Goal: Task Accomplishment & Management: Complete application form

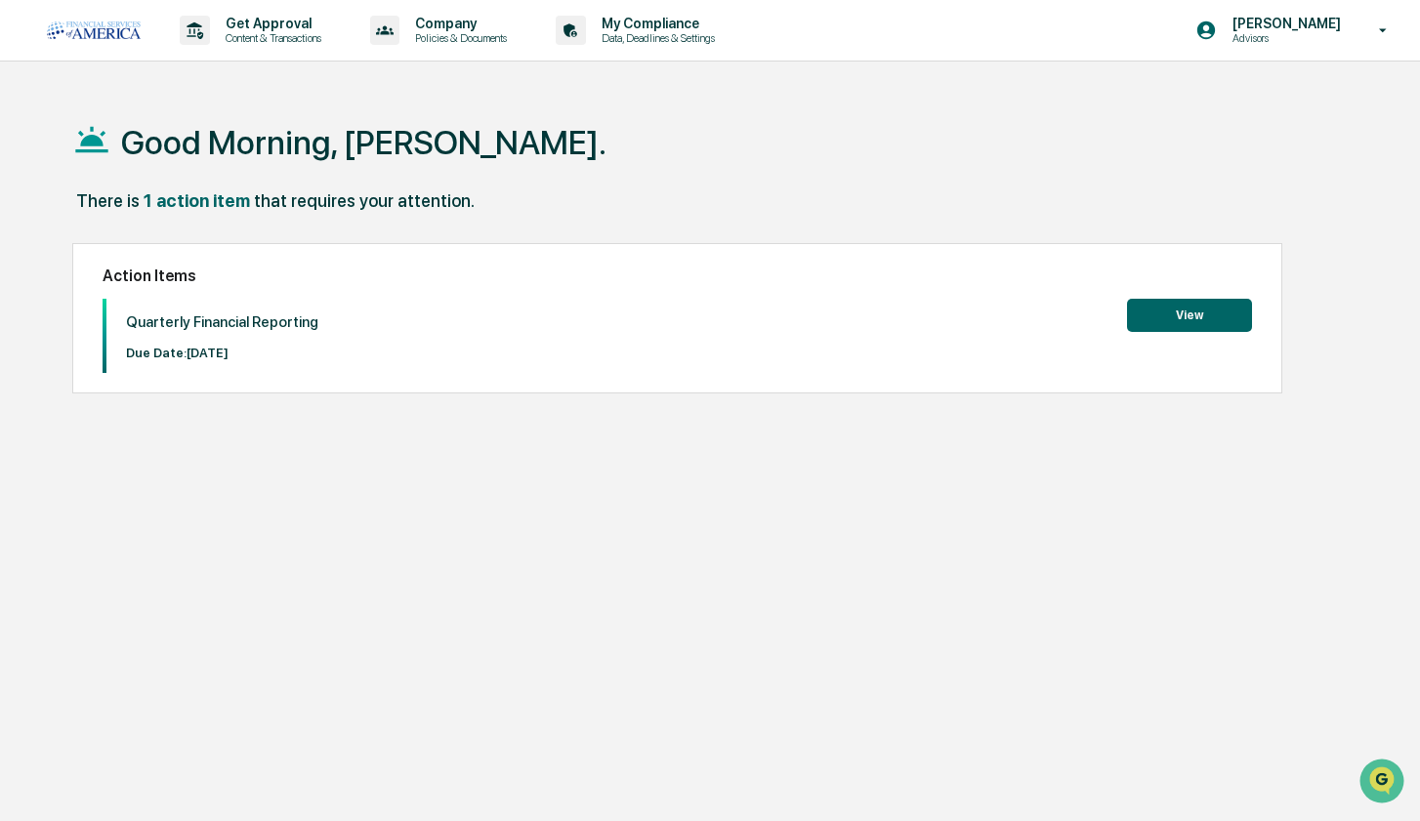
click at [1157, 311] on button "View" at bounding box center [1189, 315] width 125 height 33
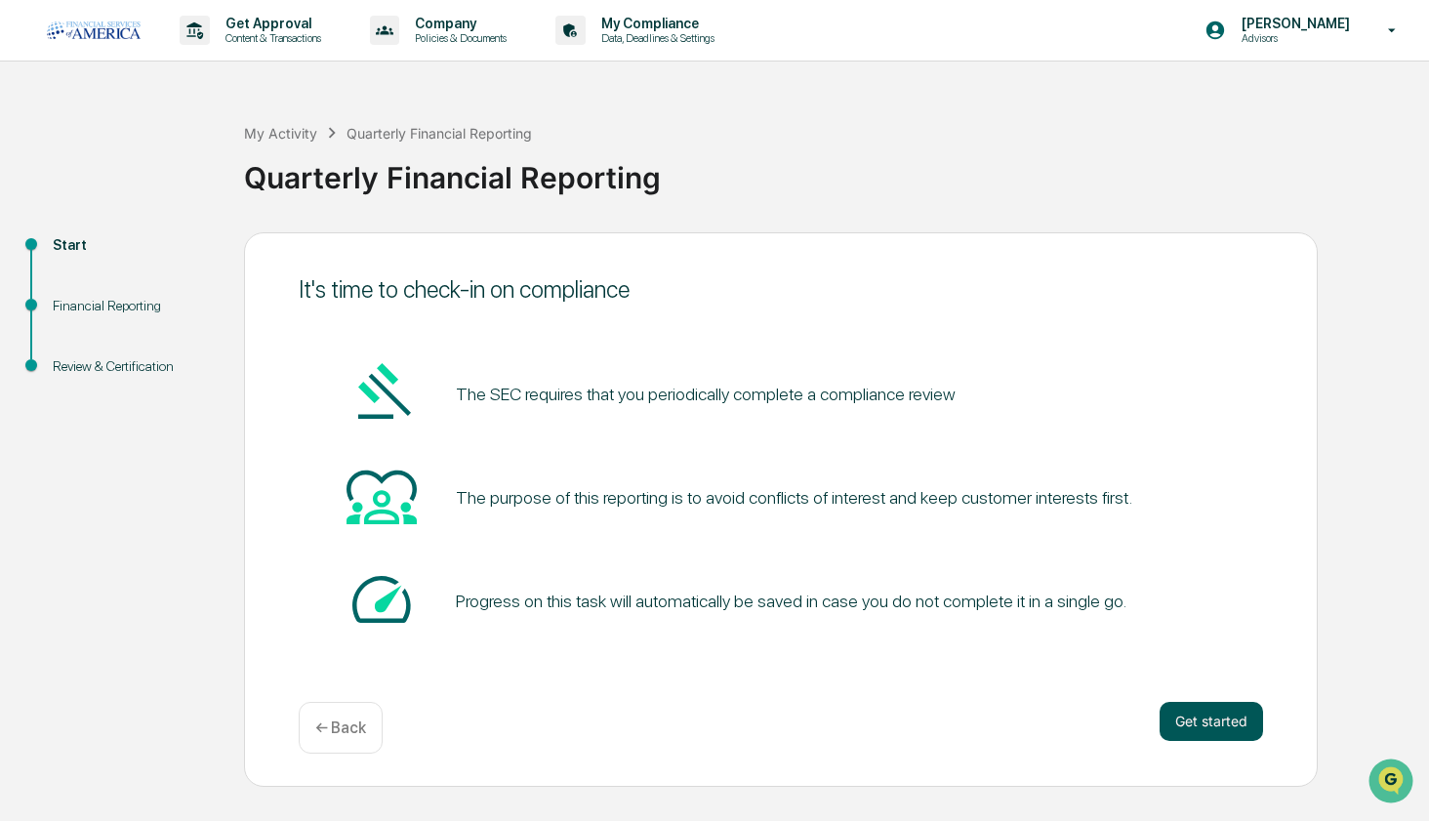
click at [1174, 708] on button "Get started" at bounding box center [1211, 721] width 103 height 39
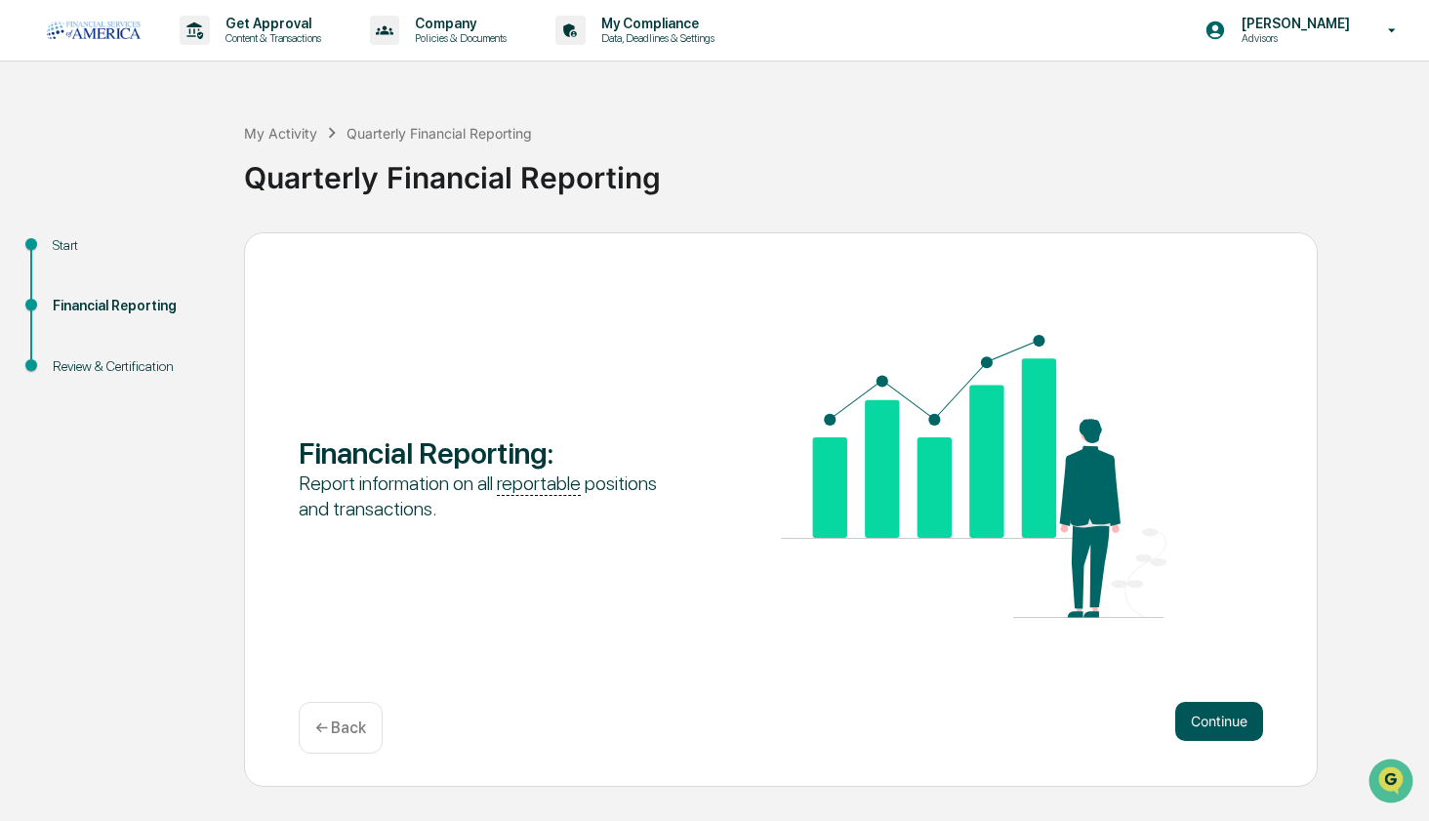
click at [1203, 730] on button "Continue" at bounding box center [1220, 721] width 88 height 39
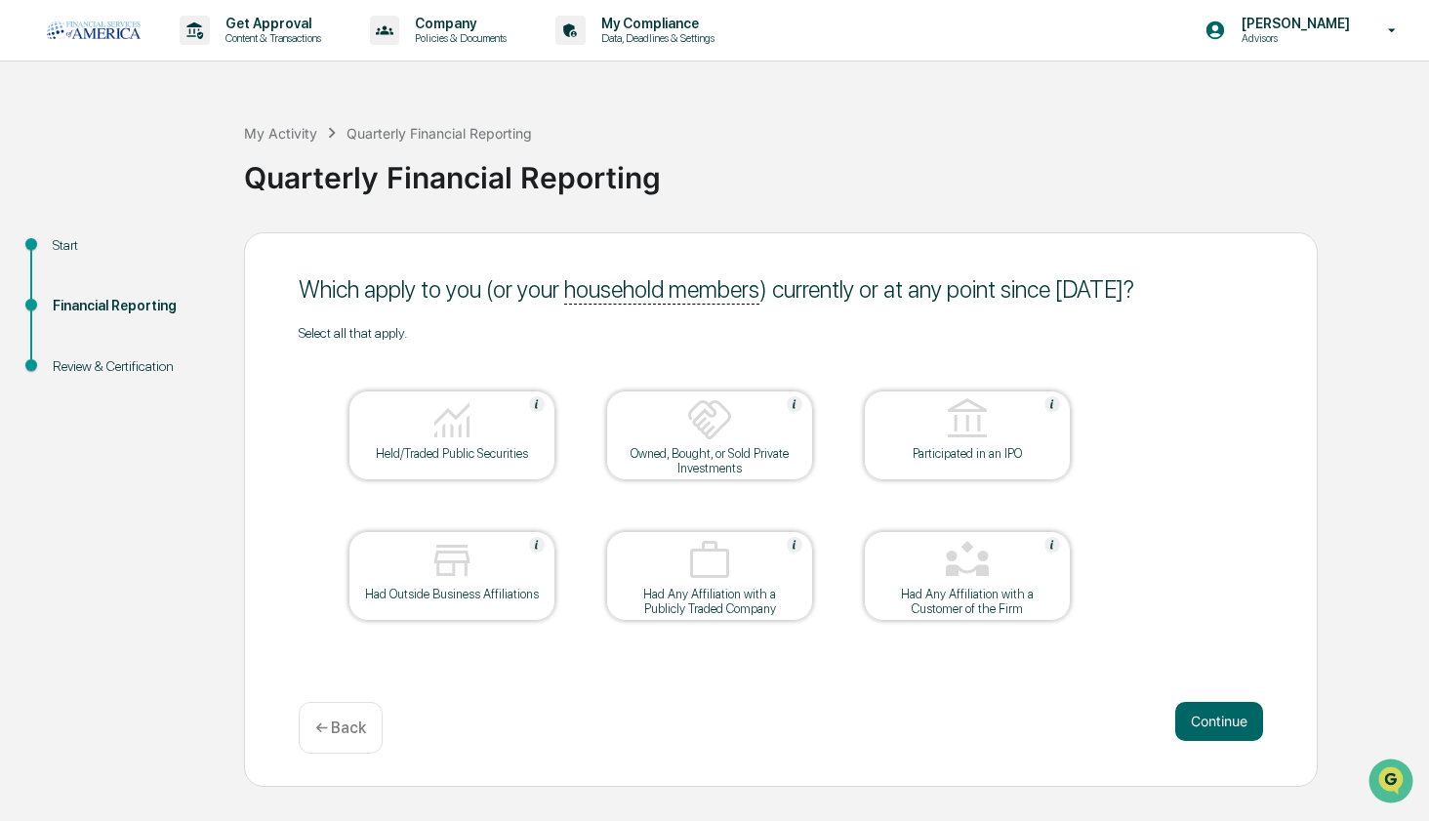
click at [350, 720] on p "← Back" at bounding box center [340, 728] width 51 height 19
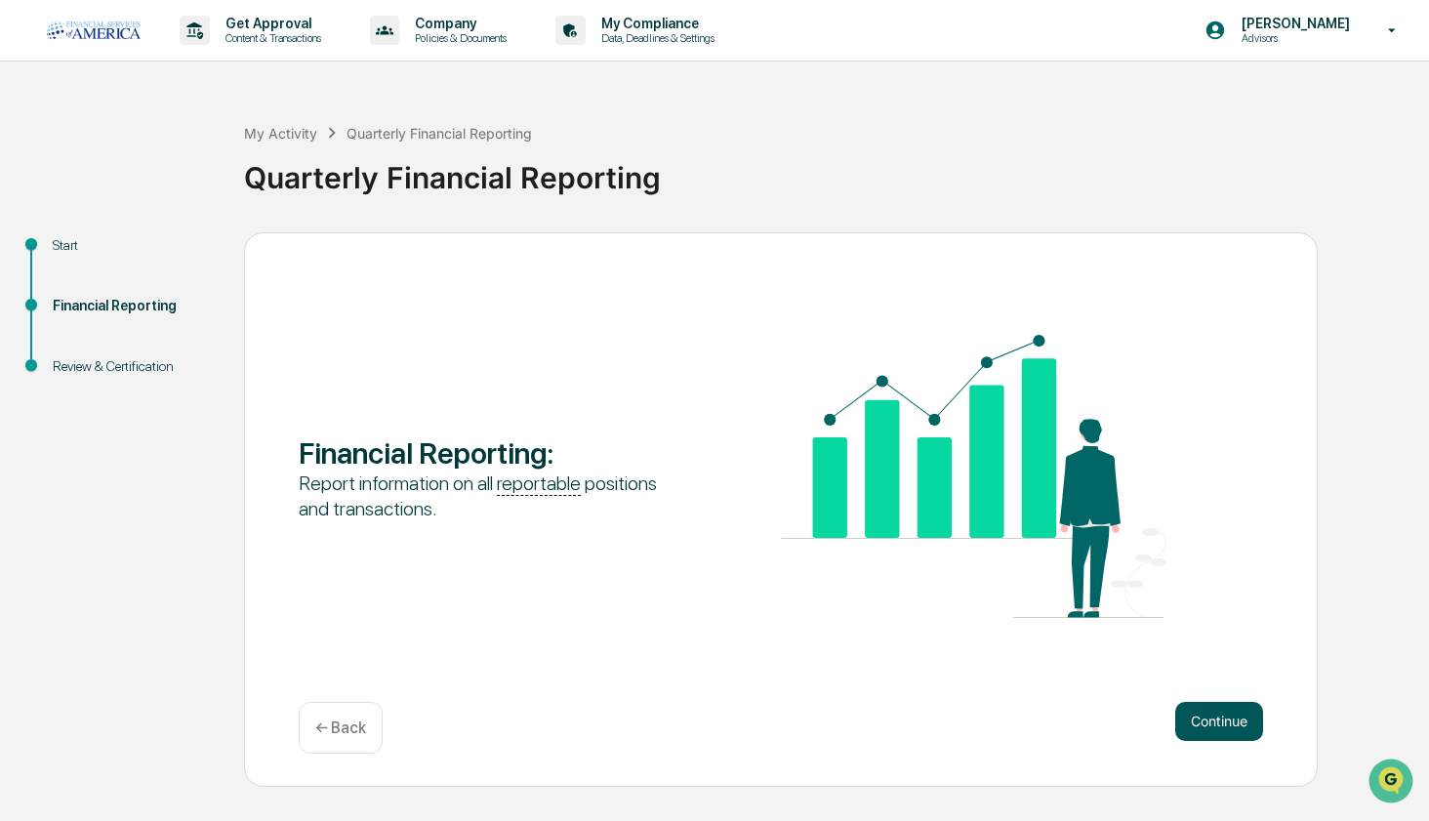
click at [1248, 725] on button "Continue" at bounding box center [1220, 721] width 88 height 39
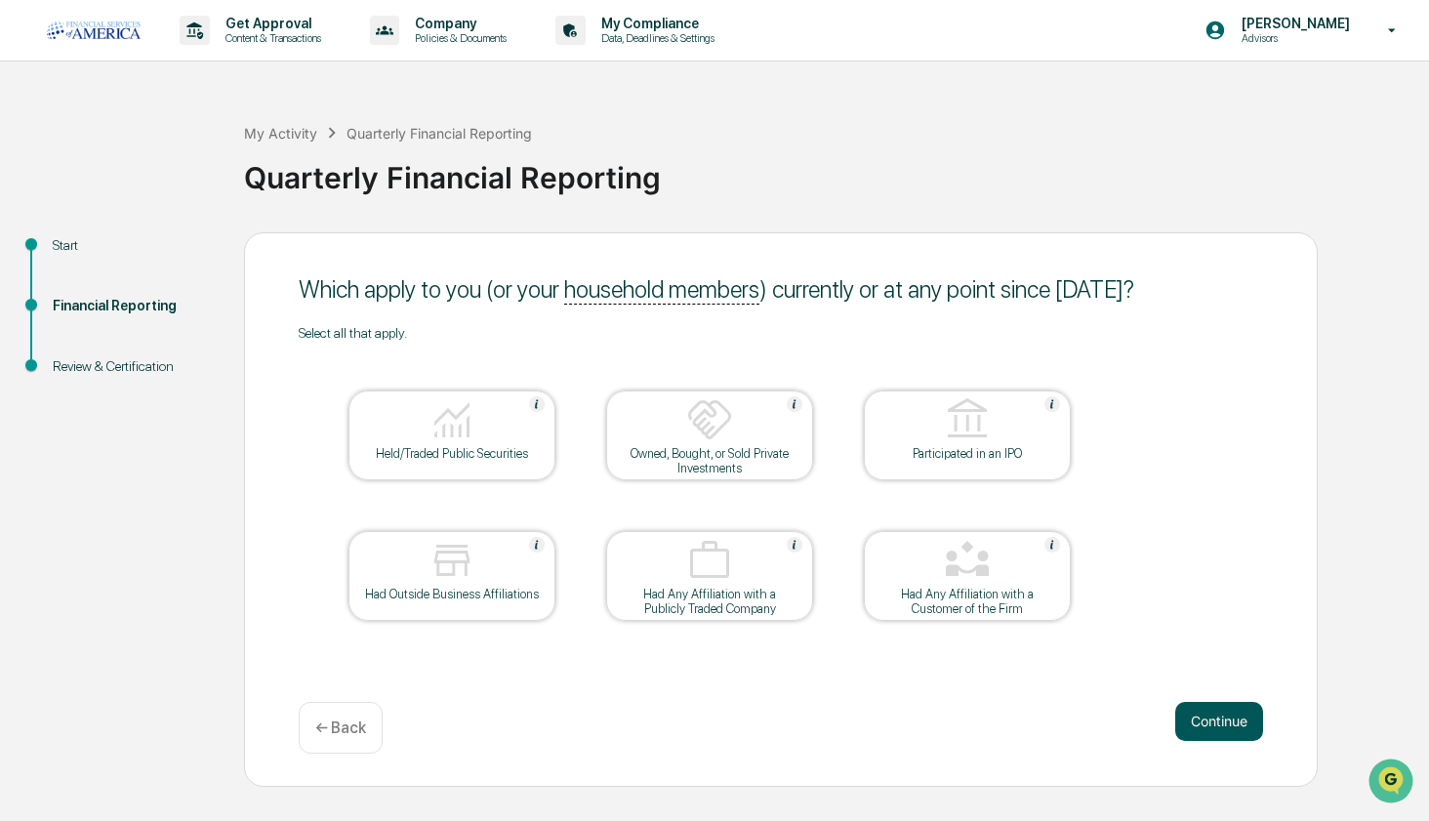
click at [1206, 713] on button "Continue" at bounding box center [1220, 721] width 88 height 39
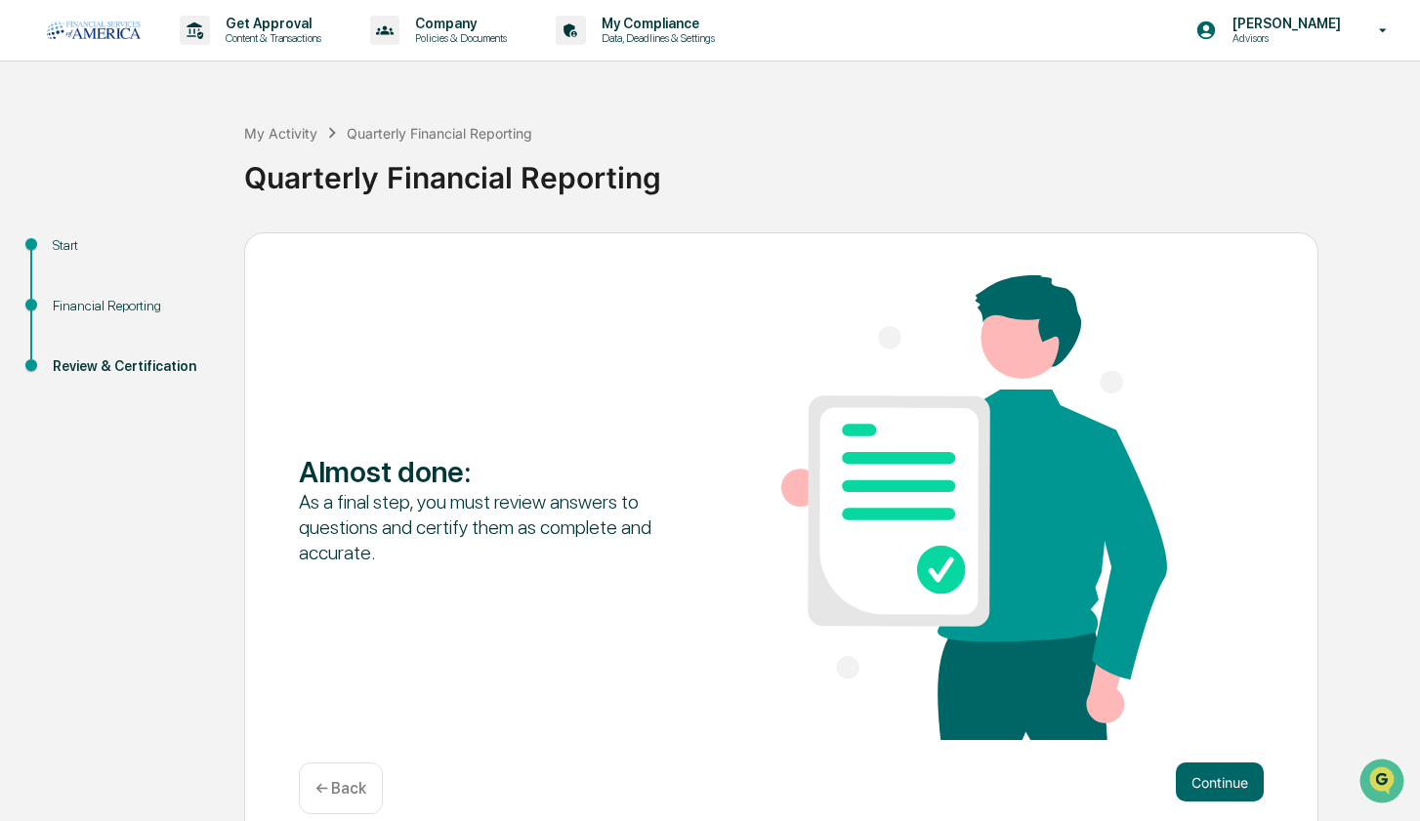
scroll to position [27, 0]
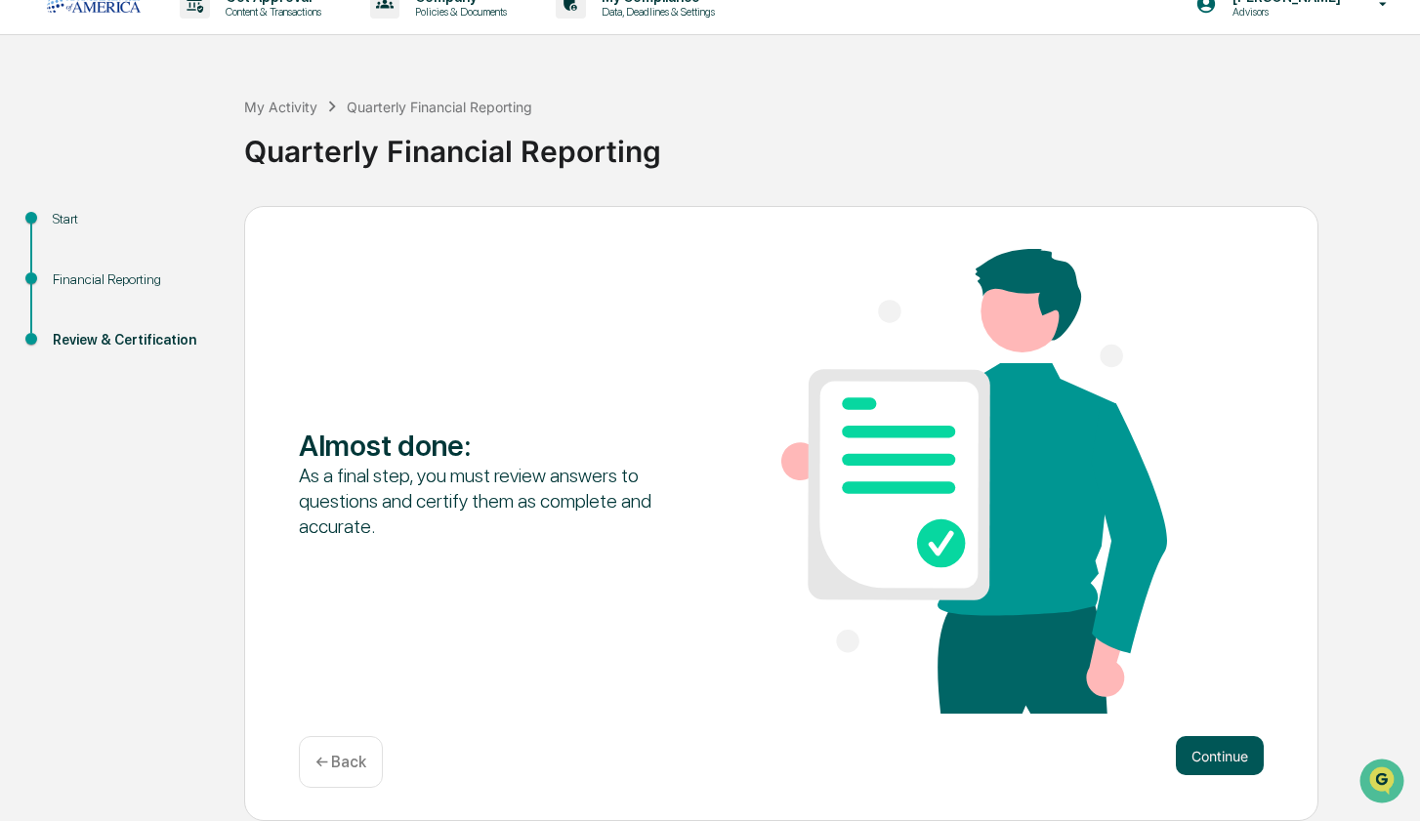
click at [1195, 746] on button "Continue" at bounding box center [1220, 755] width 88 height 39
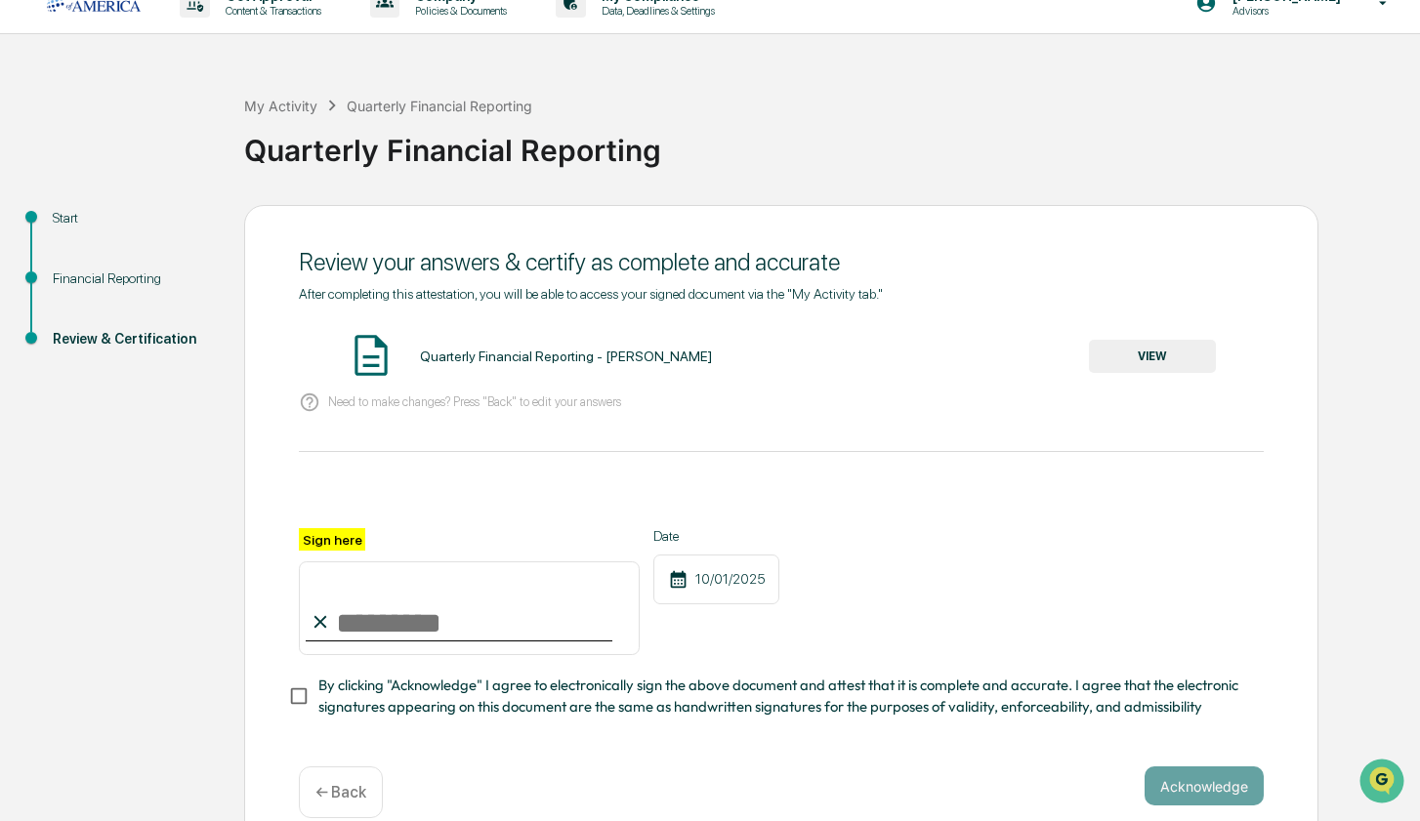
click at [1144, 356] on button "VIEW" at bounding box center [1152, 356] width 127 height 33
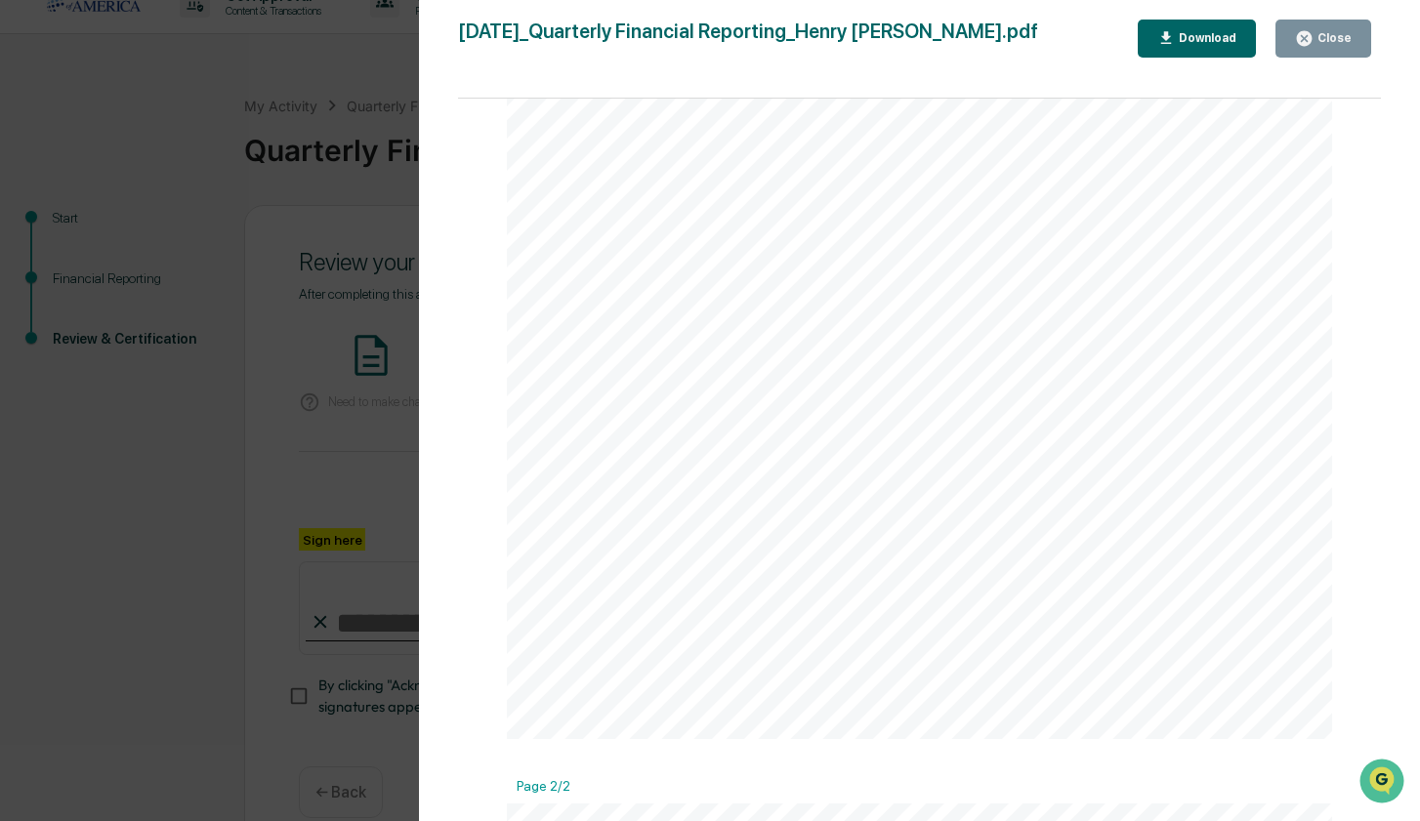
scroll to position [539, 0]
click at [1312, 44] on icon "button" at bounding box center [1304, 38] width 19 height 19
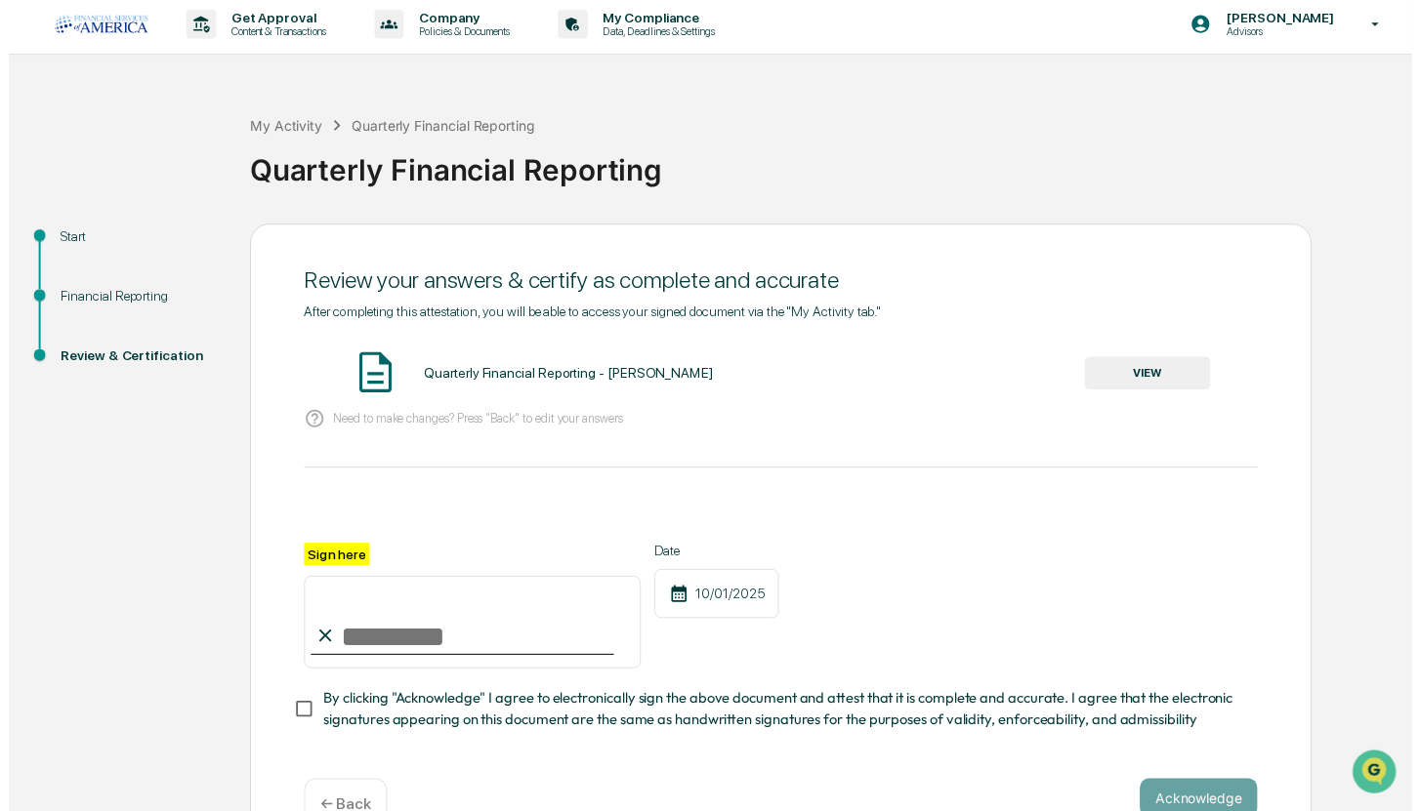
scroll to position [64, 0]
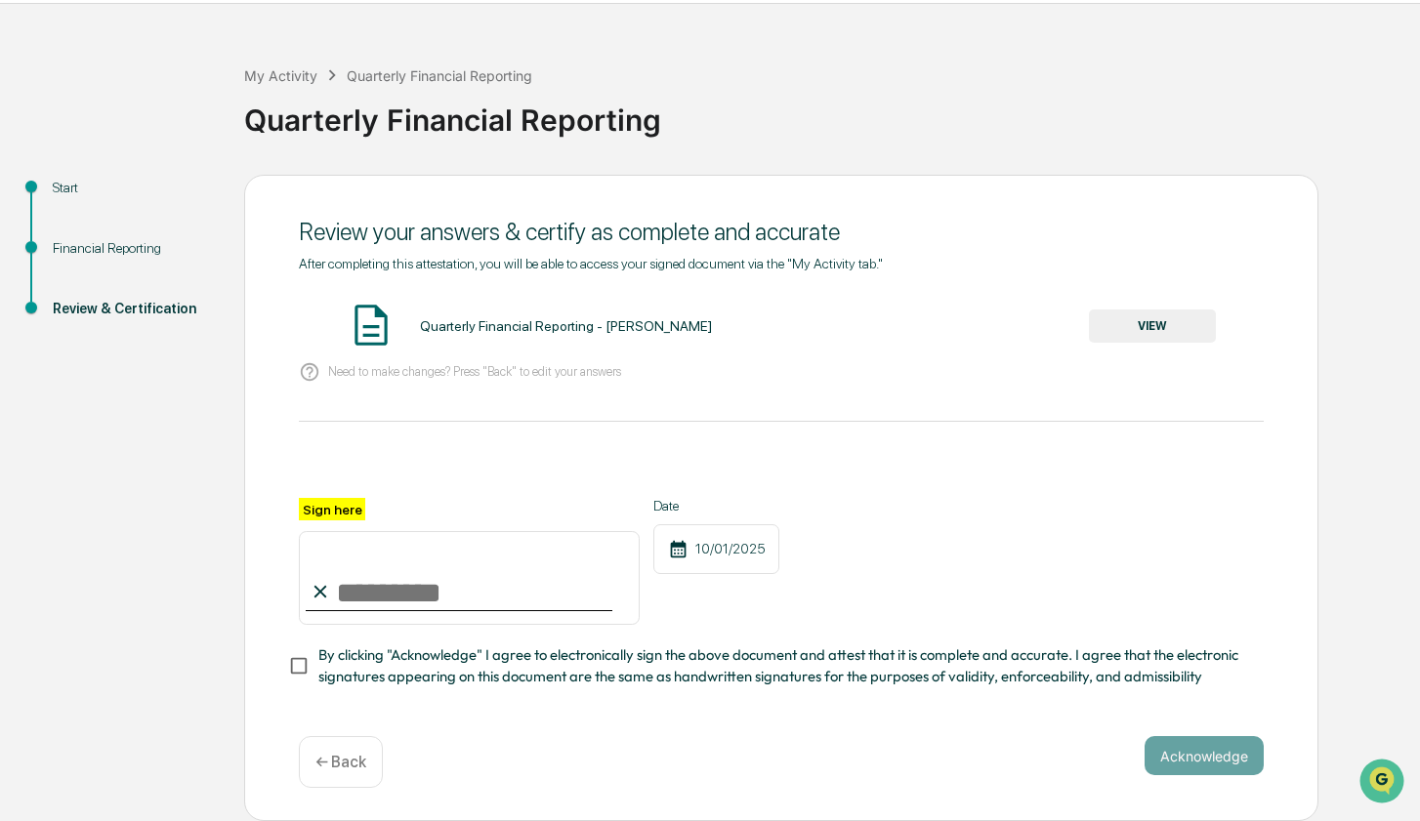
click at [320, 773] on div "← Back" at bounding box center [341, 762] width 84 height 52
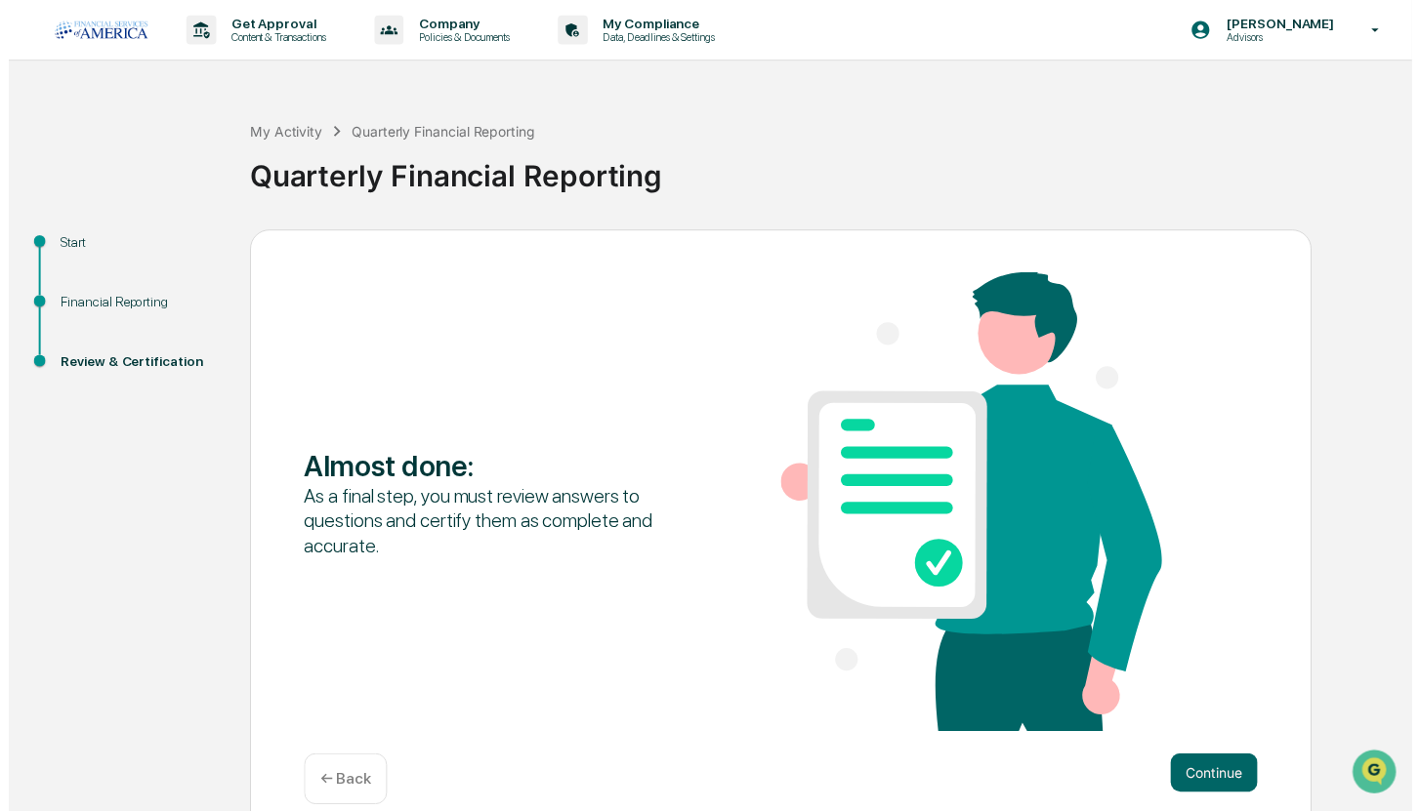
scroll to position [27, 0]
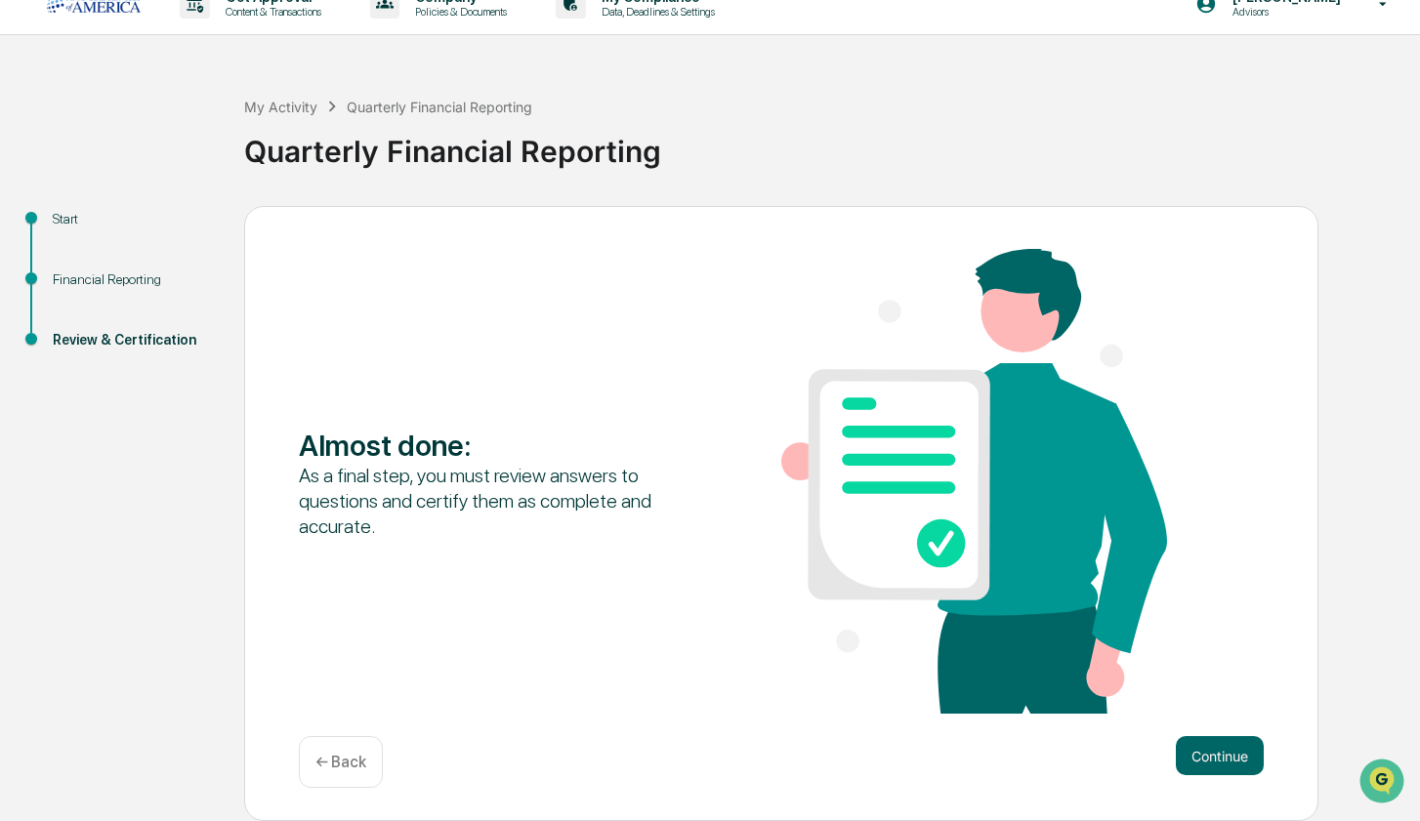
click at [352, 753] on p "← Back" at bounding box center [340, 762] width 51 height 19
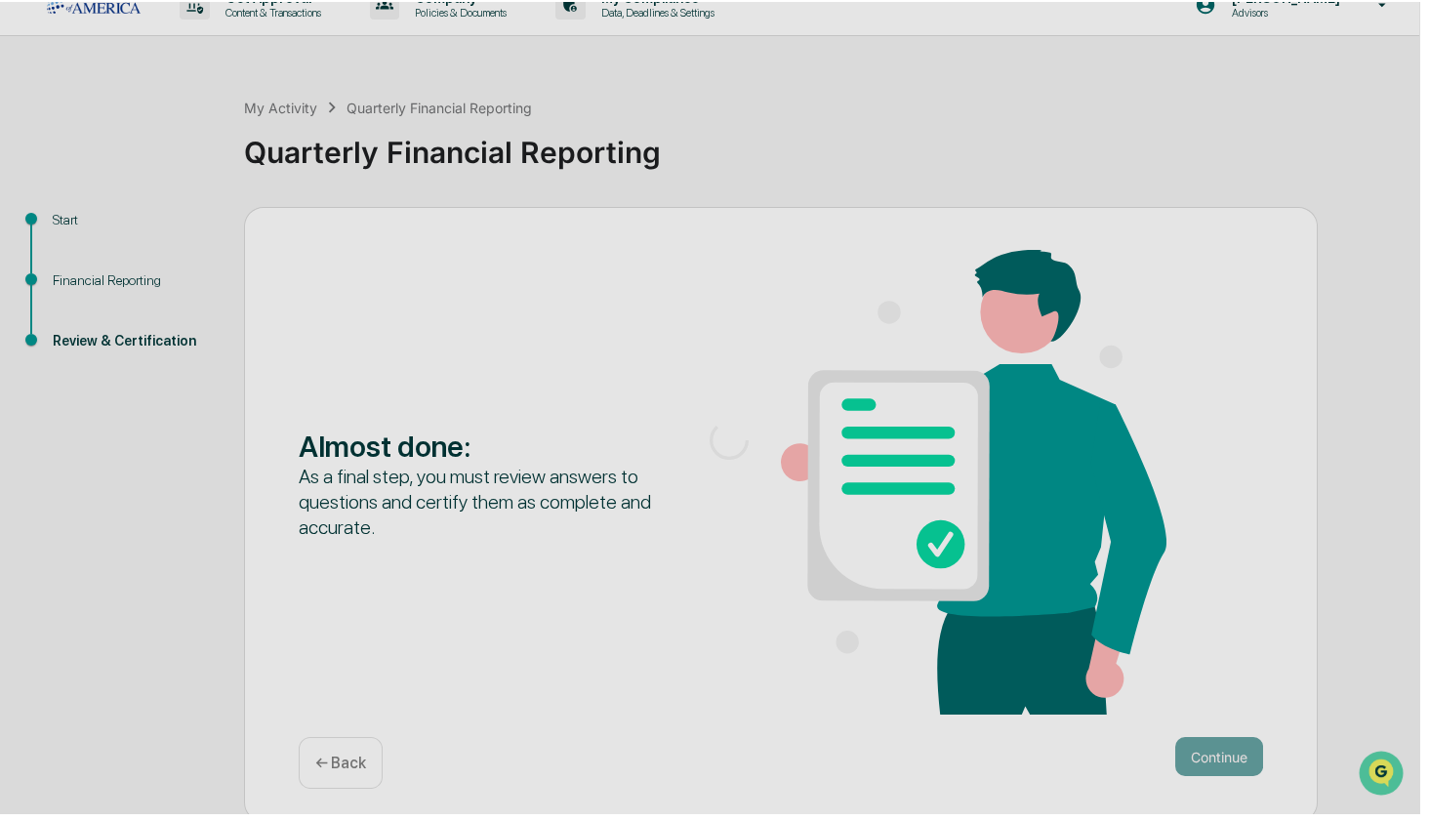
scroll to position [0, 0]
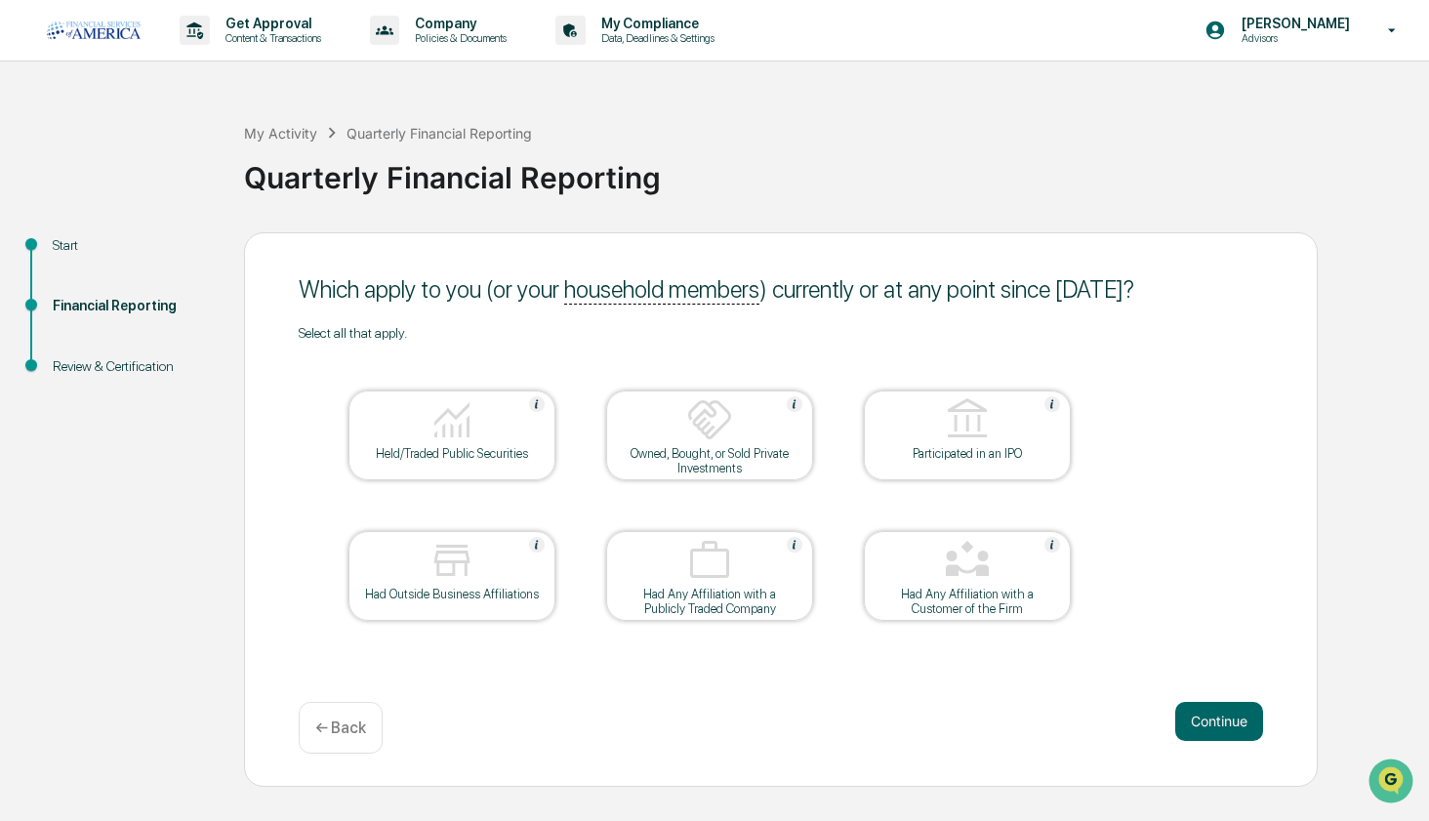
click at [446, 546] on img at bounding box center [452, 560] width 47 height 47
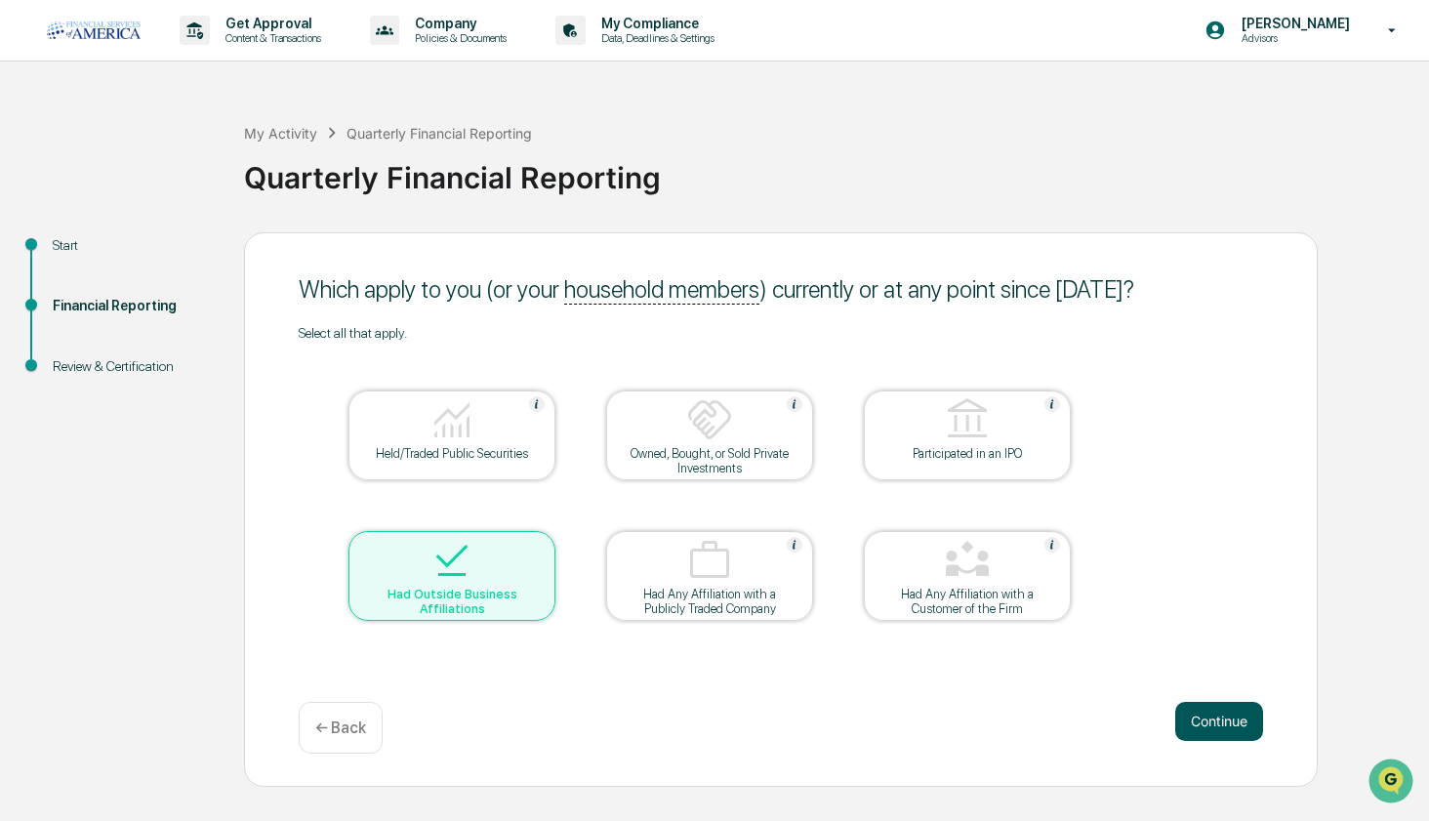
click at [1190, 725] on button "Continue" at bounding box center [1220, 721] width 88 height 39
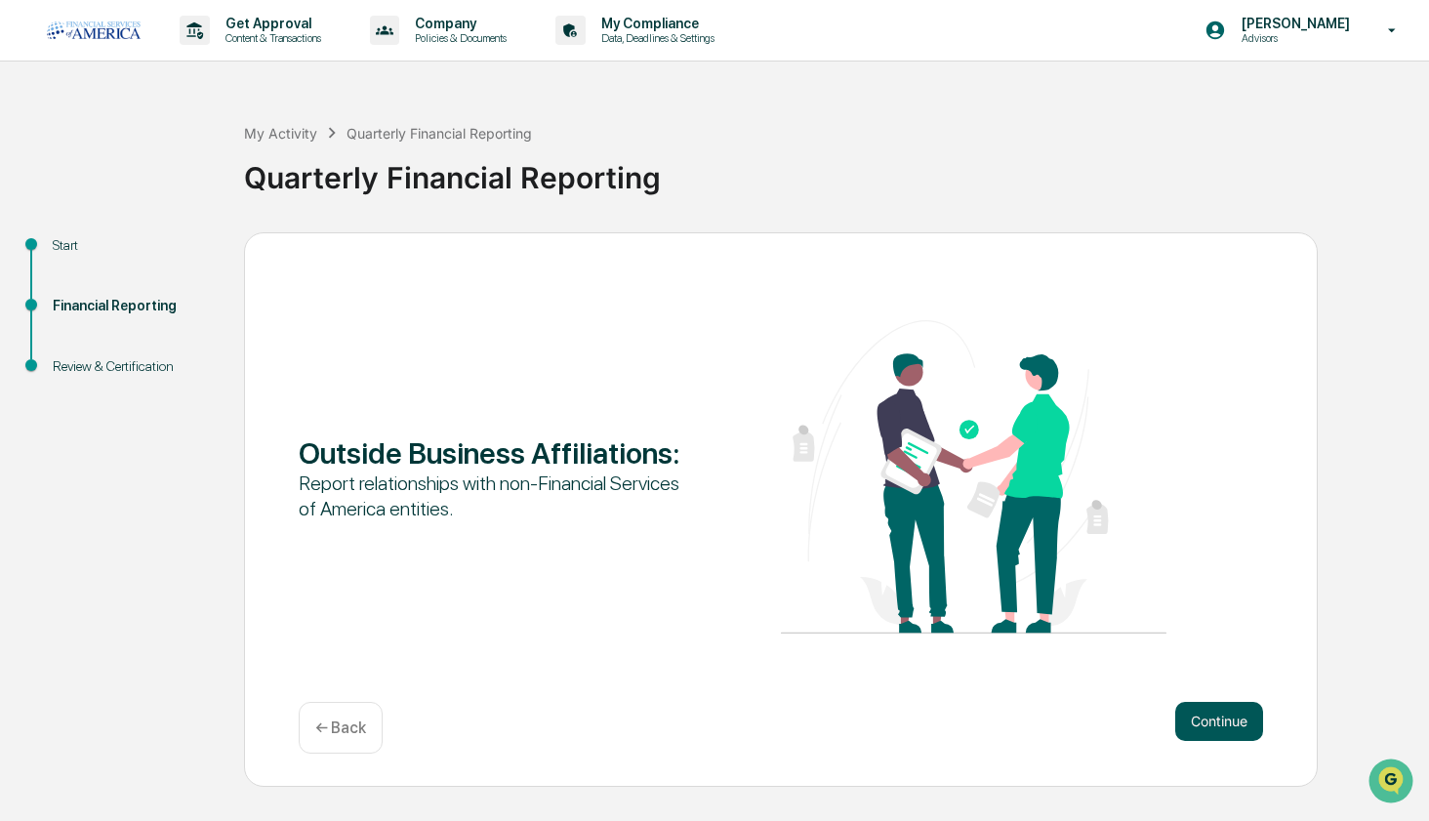
click at [1219, 727] on button "Continue" at bounding box center [1220, 721] width 88 height 39
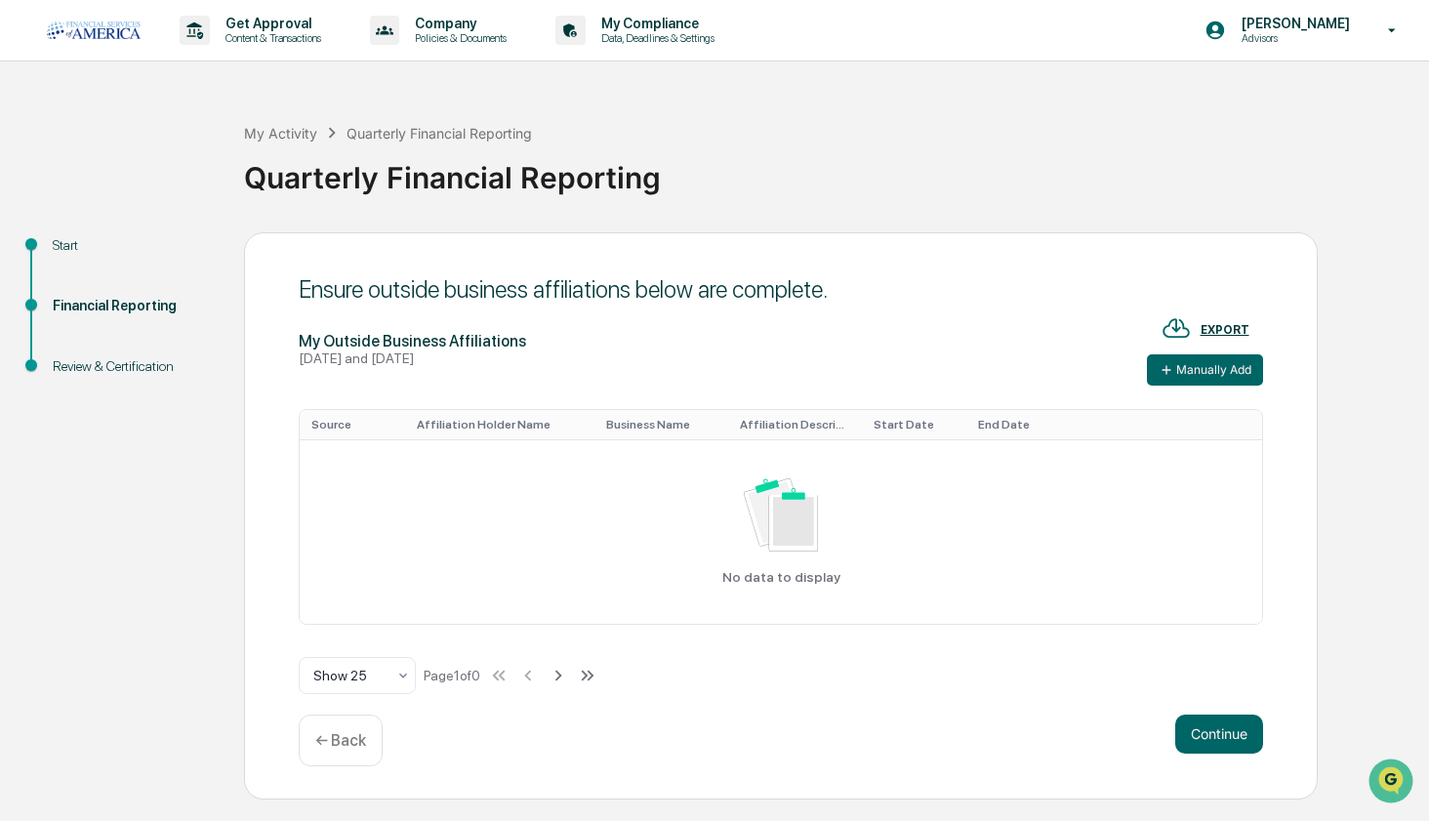
click at [370, 745] on div "← Back" at bounding box center [341, 741] width 84 height 52
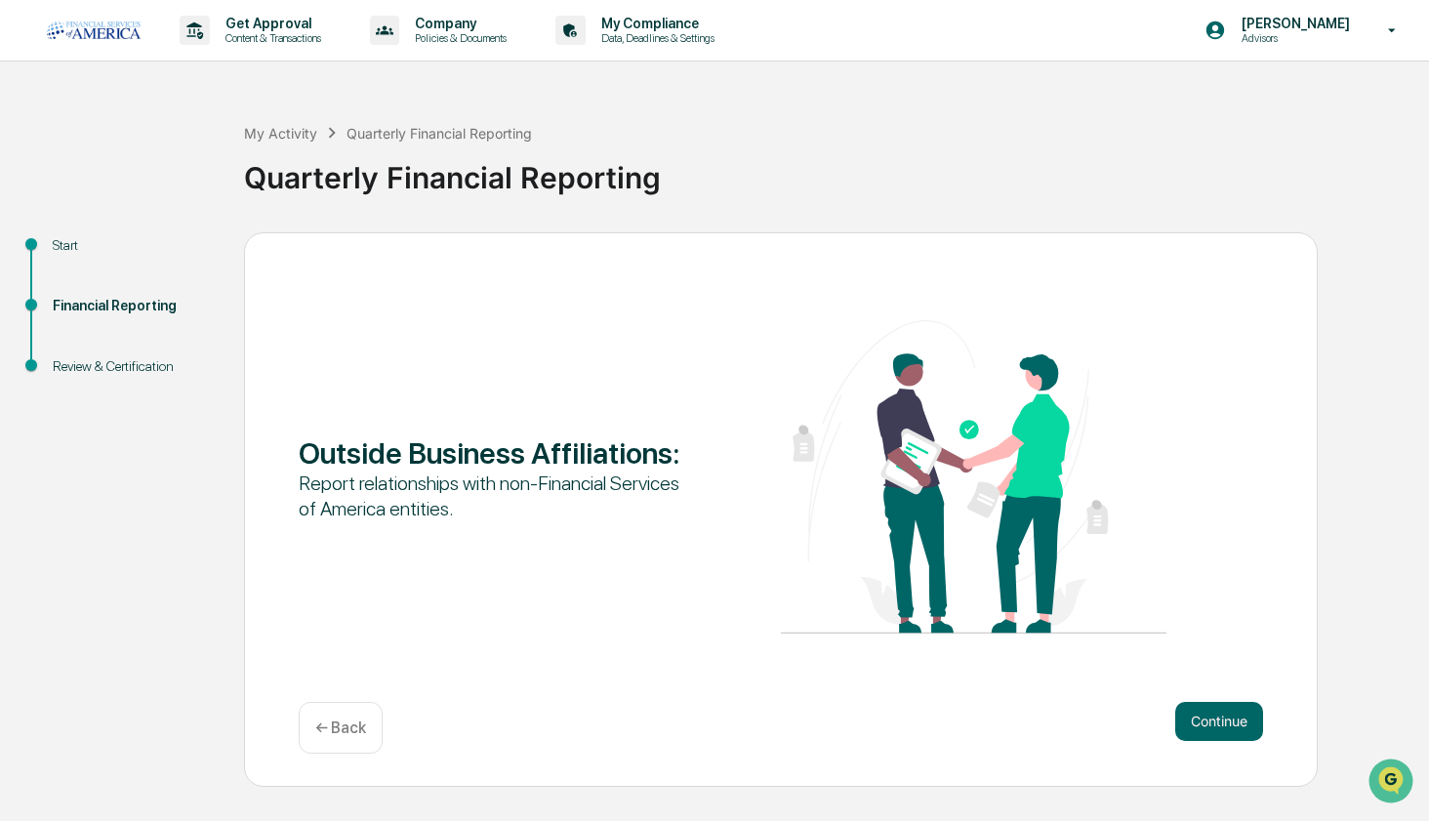
click at [370, 745] on div "← Back" at bounding box center [341, 728] width 84 height 52
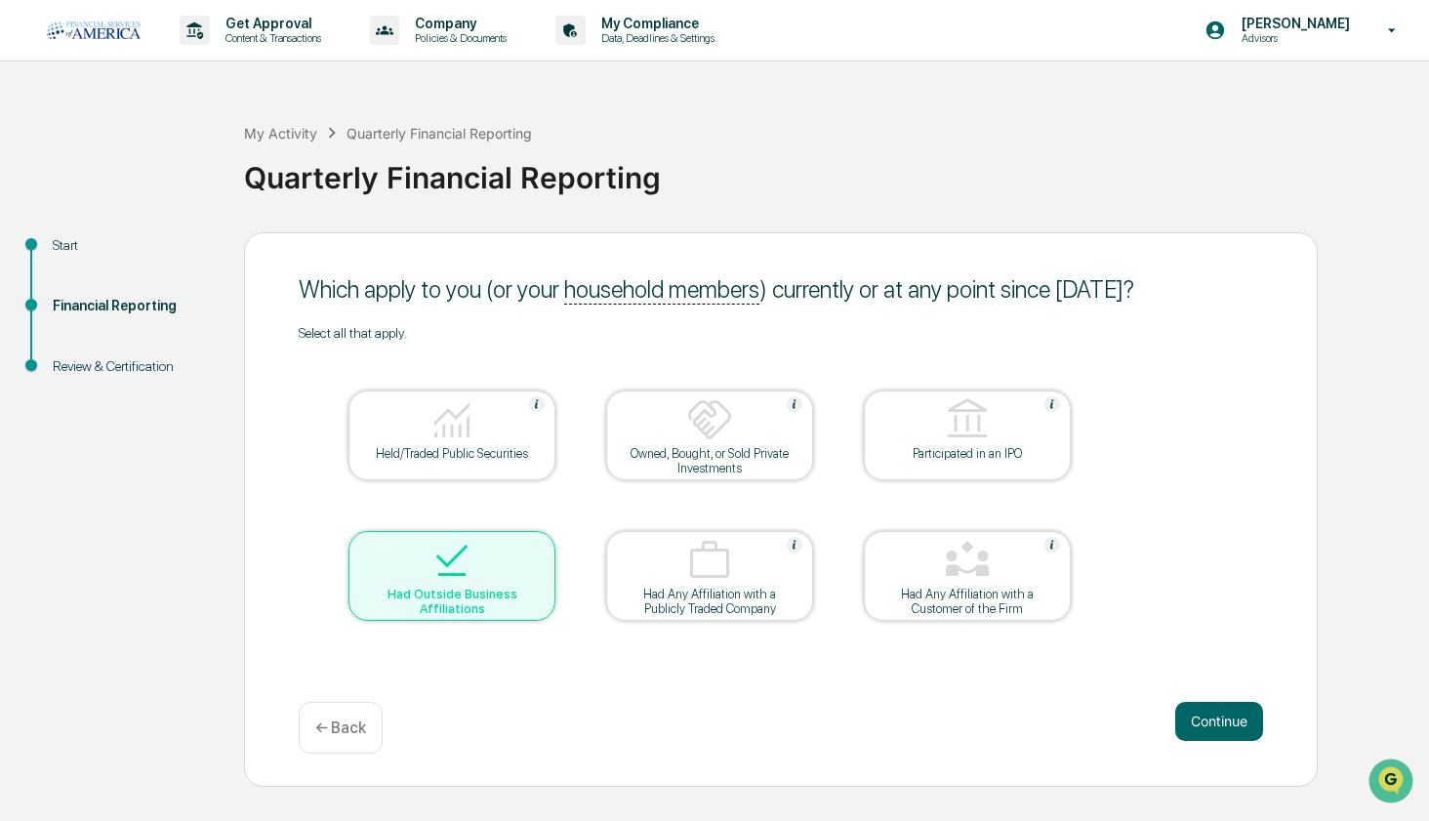
click at [427, 565] on div at bounding box center [451, 562] width 195 height 50
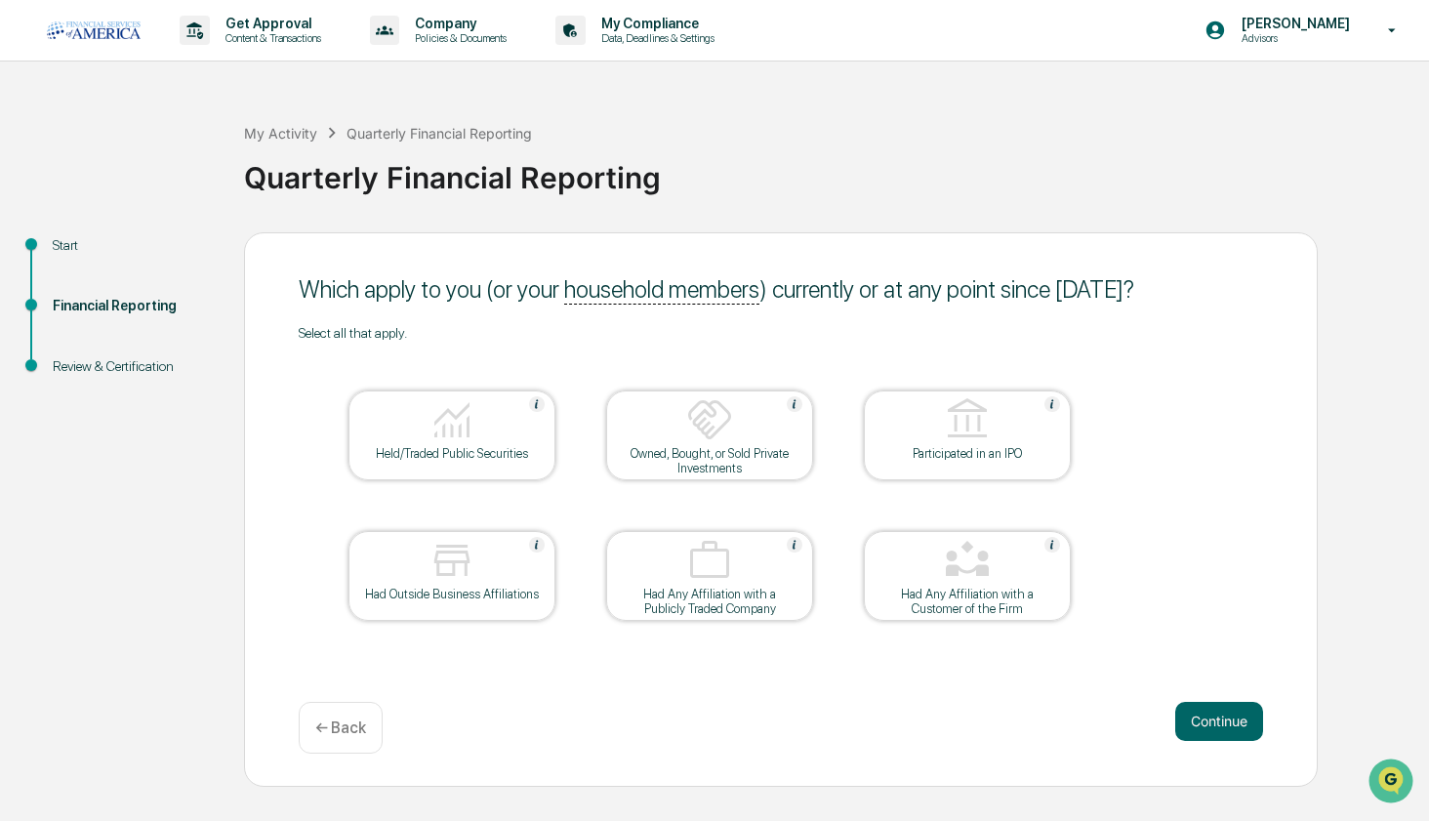
click at [466, 601] on div "Had Outside Business Affiliations" at bounding box center [452, 594] width 176 height 15
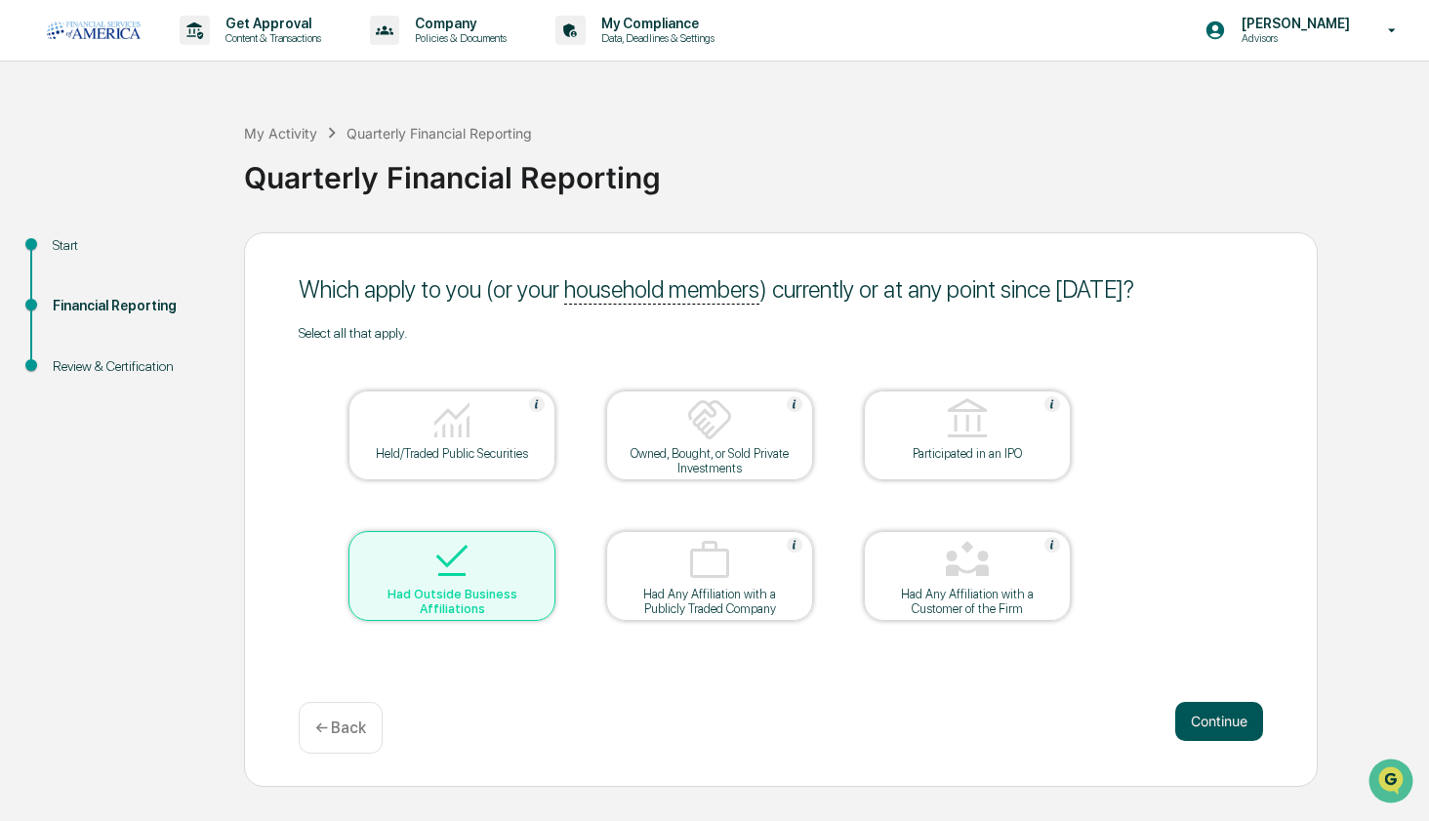
click at [1190, 709] on button "Continue" at bounding box center [1220, 721] width 88 height 39
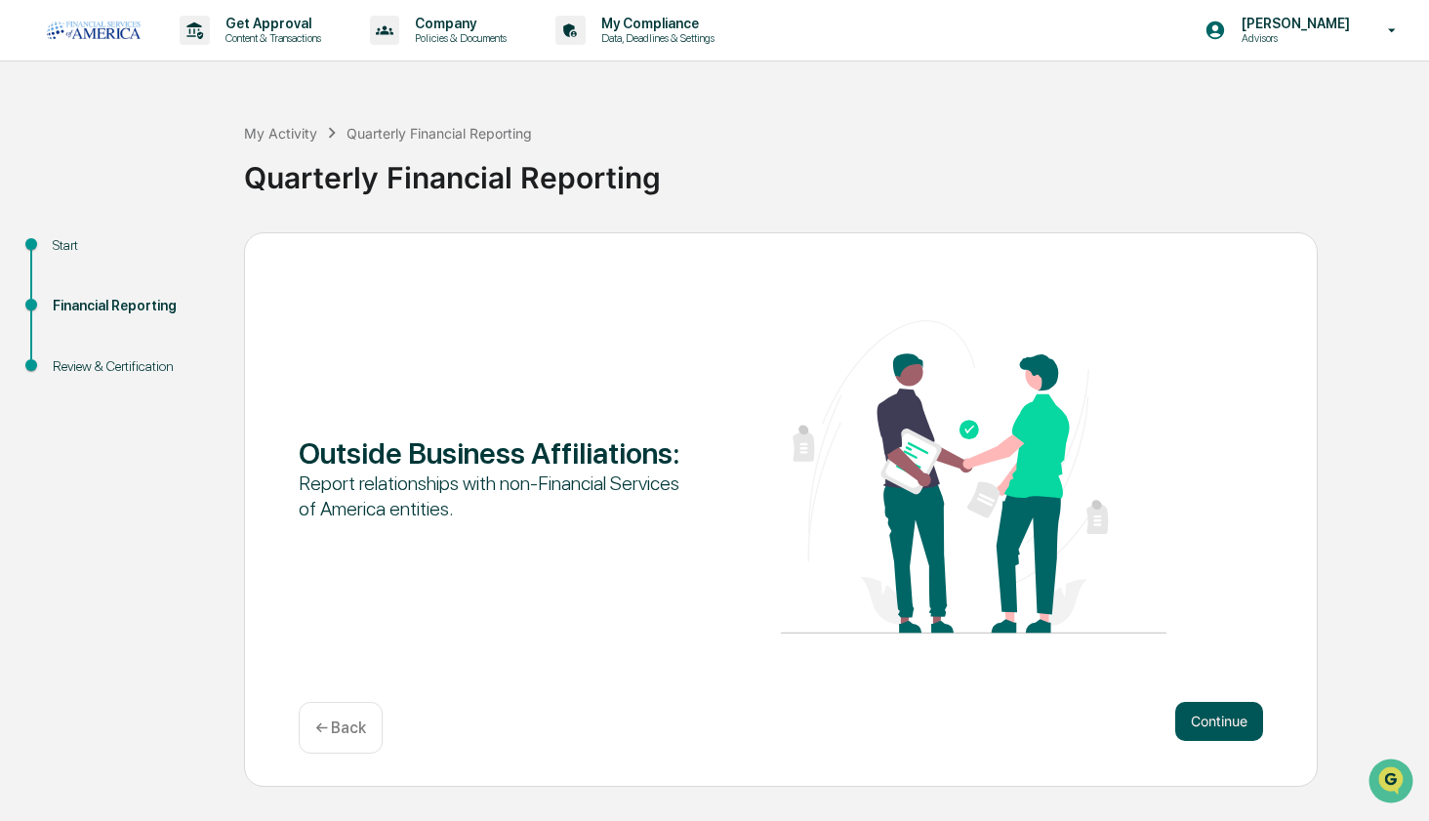
click at [1197, 716] on button "Continue" at bounding box center [1220, 721] width 88 height 39
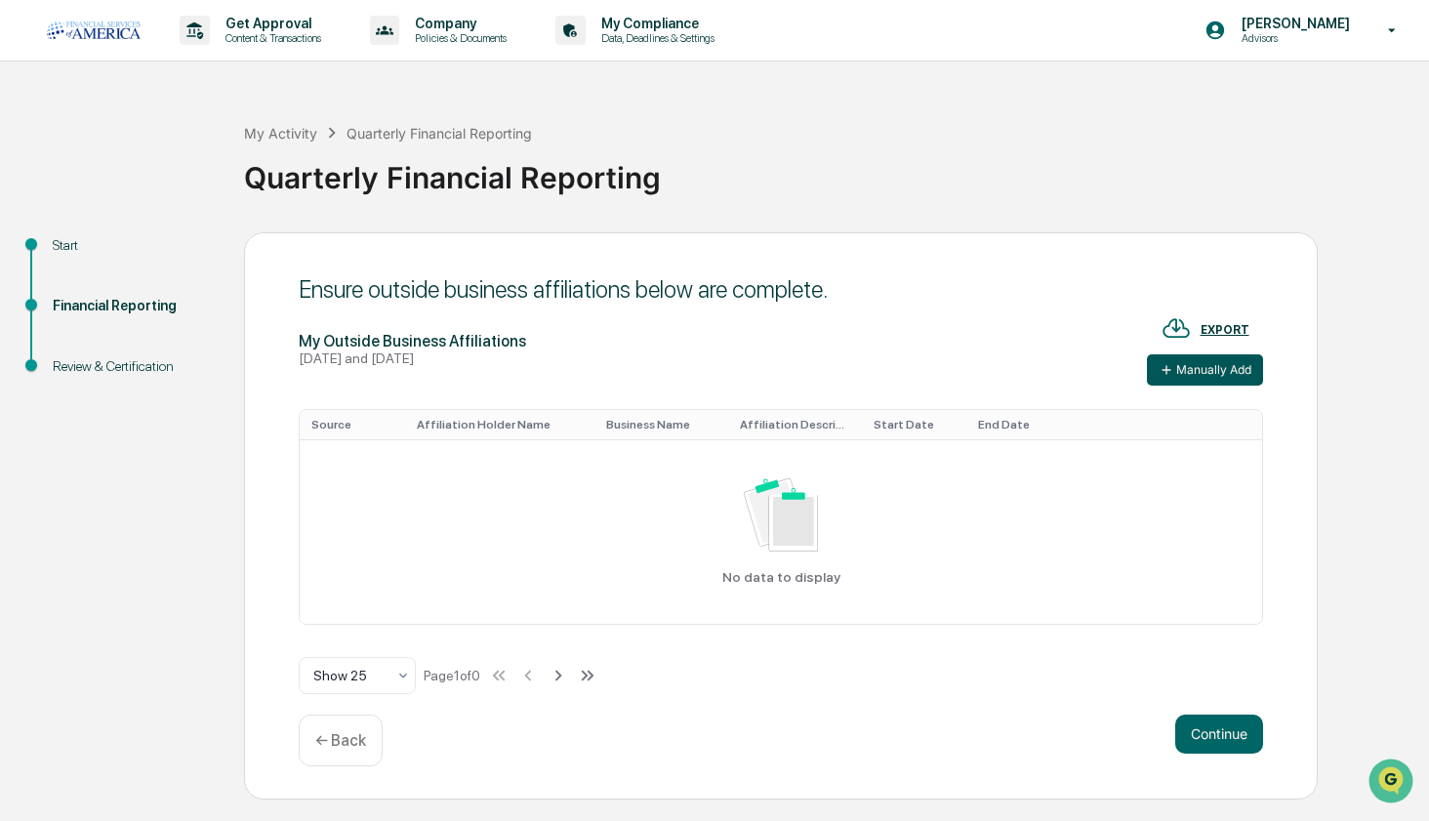
click at [1205, 382] on button "Manually Add" at bounding box center [1205, 369] width 116 height 31
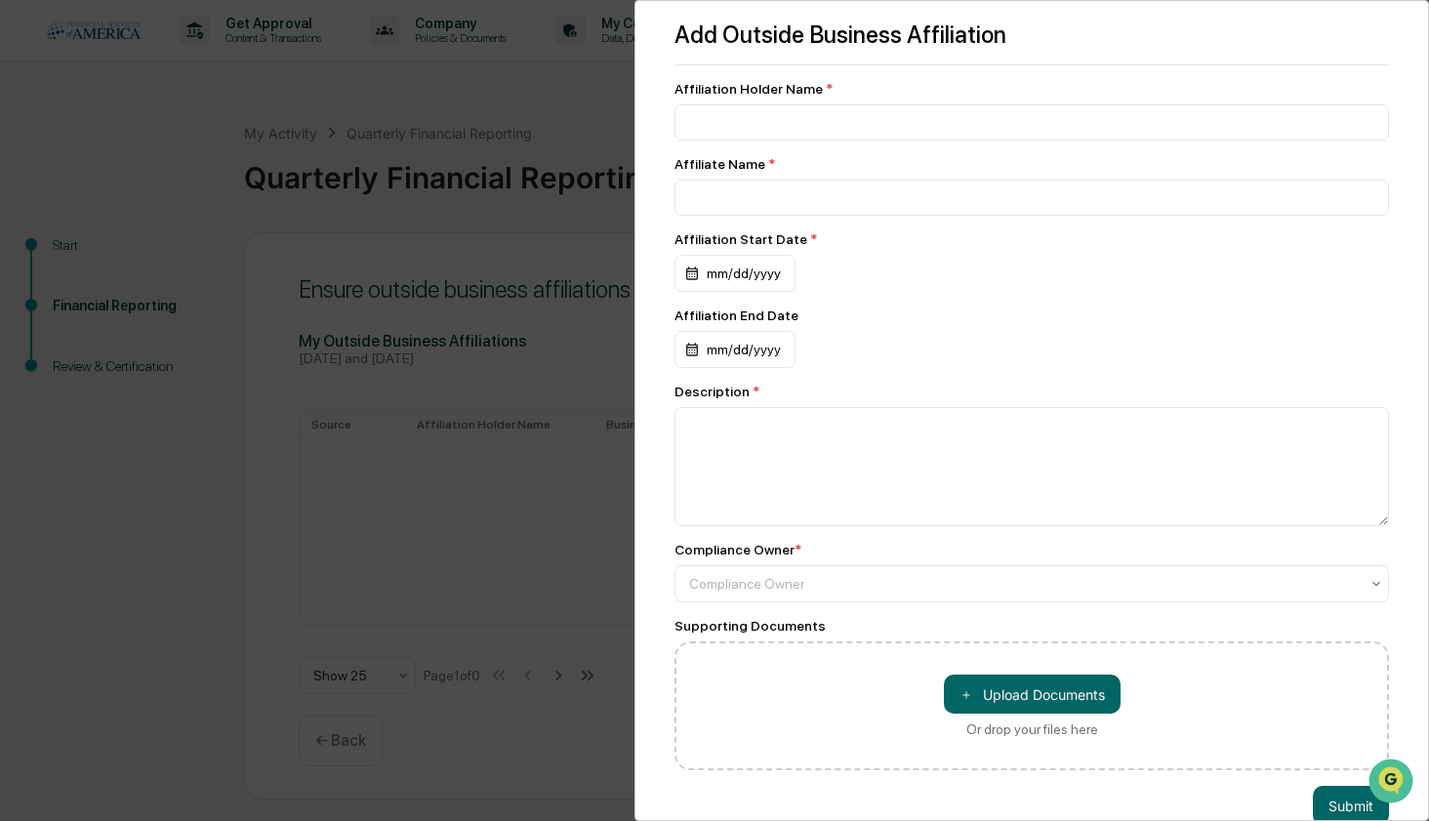
click at [991, 142] on div "Affiliation Holder Name * Affiliate Name * Affiliation Start Date * mm/dd/yyyy …" at bounding box center [1032, 425] width 715 height 689
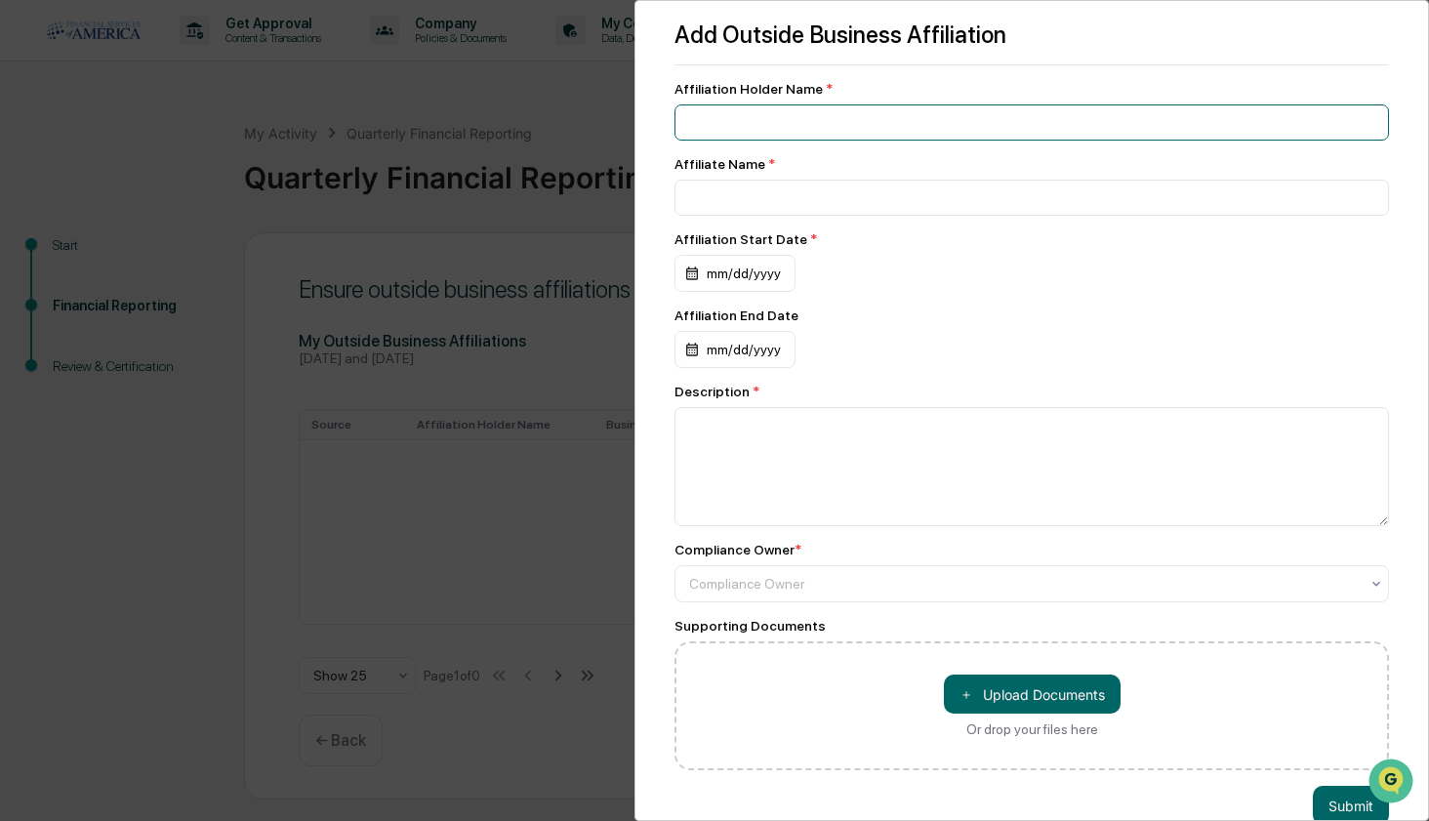
click at [994, 133] on input at bounding box center [1032, 122] width 715 height 36
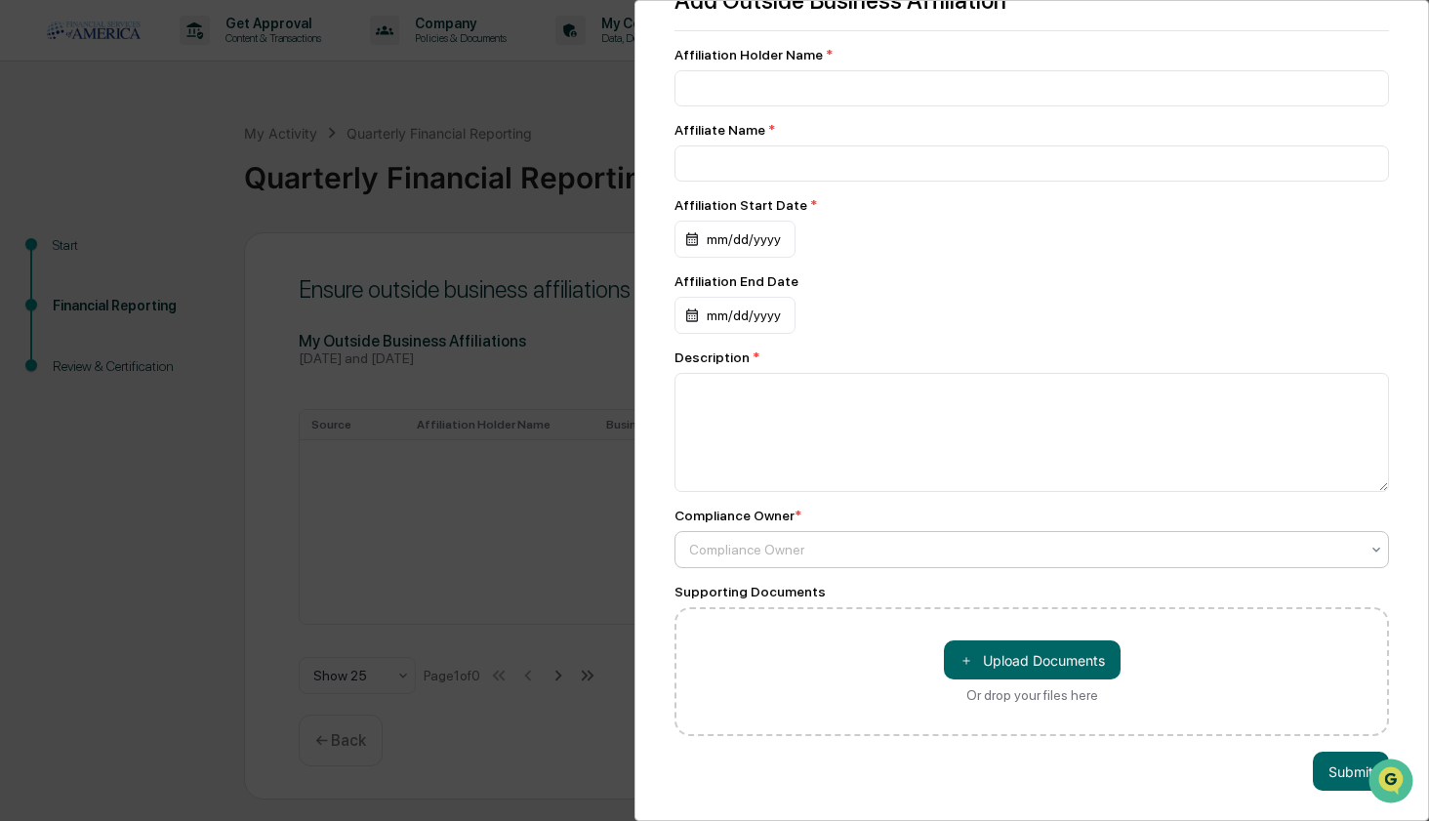
click at [919, 540] on div at bounding box center [1024, 550] width 670 height 20
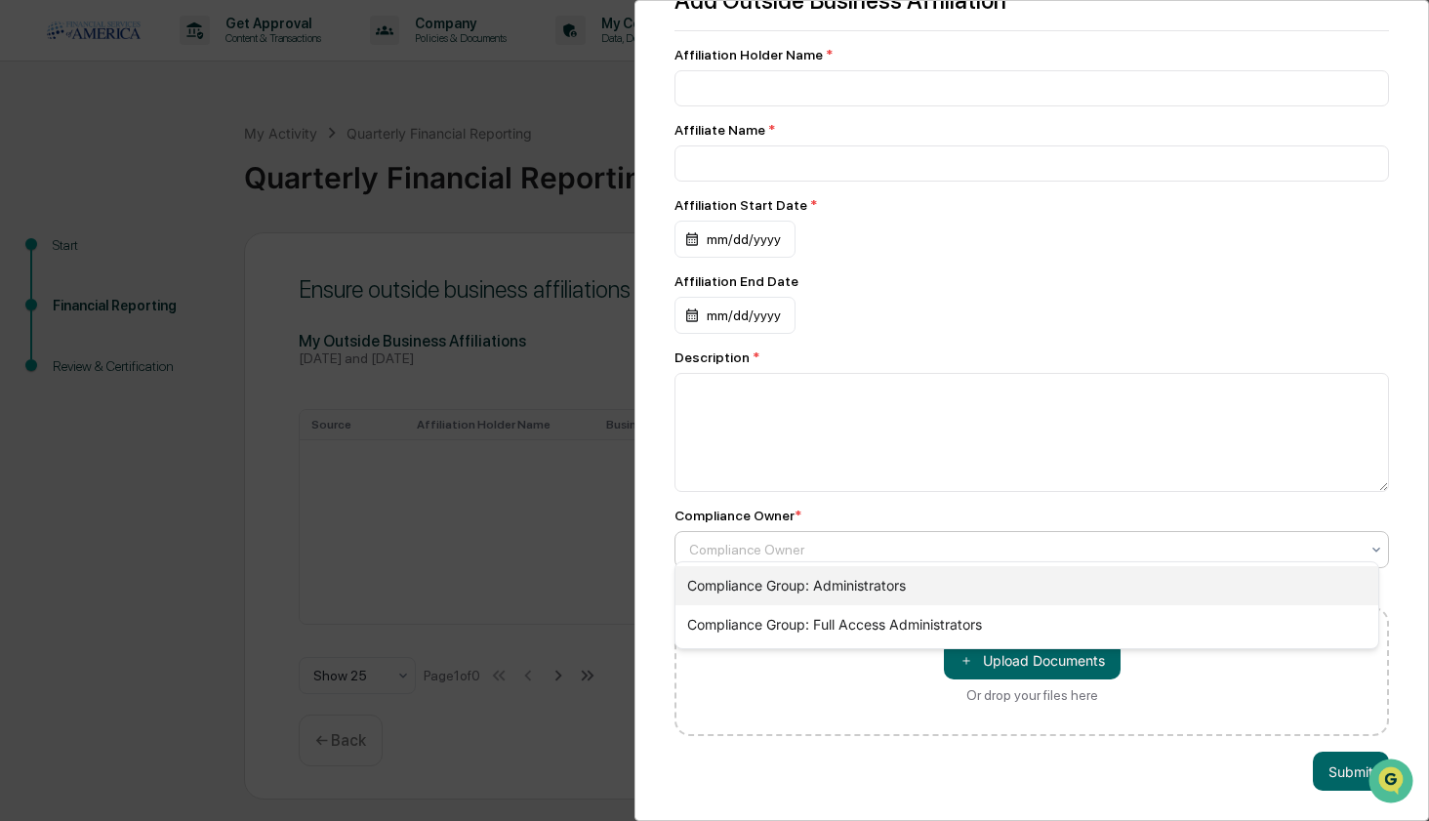
click at [912, 589] on div "Compliance Group: Administrators" at bounding box center [1027, 585] width 703 height 39
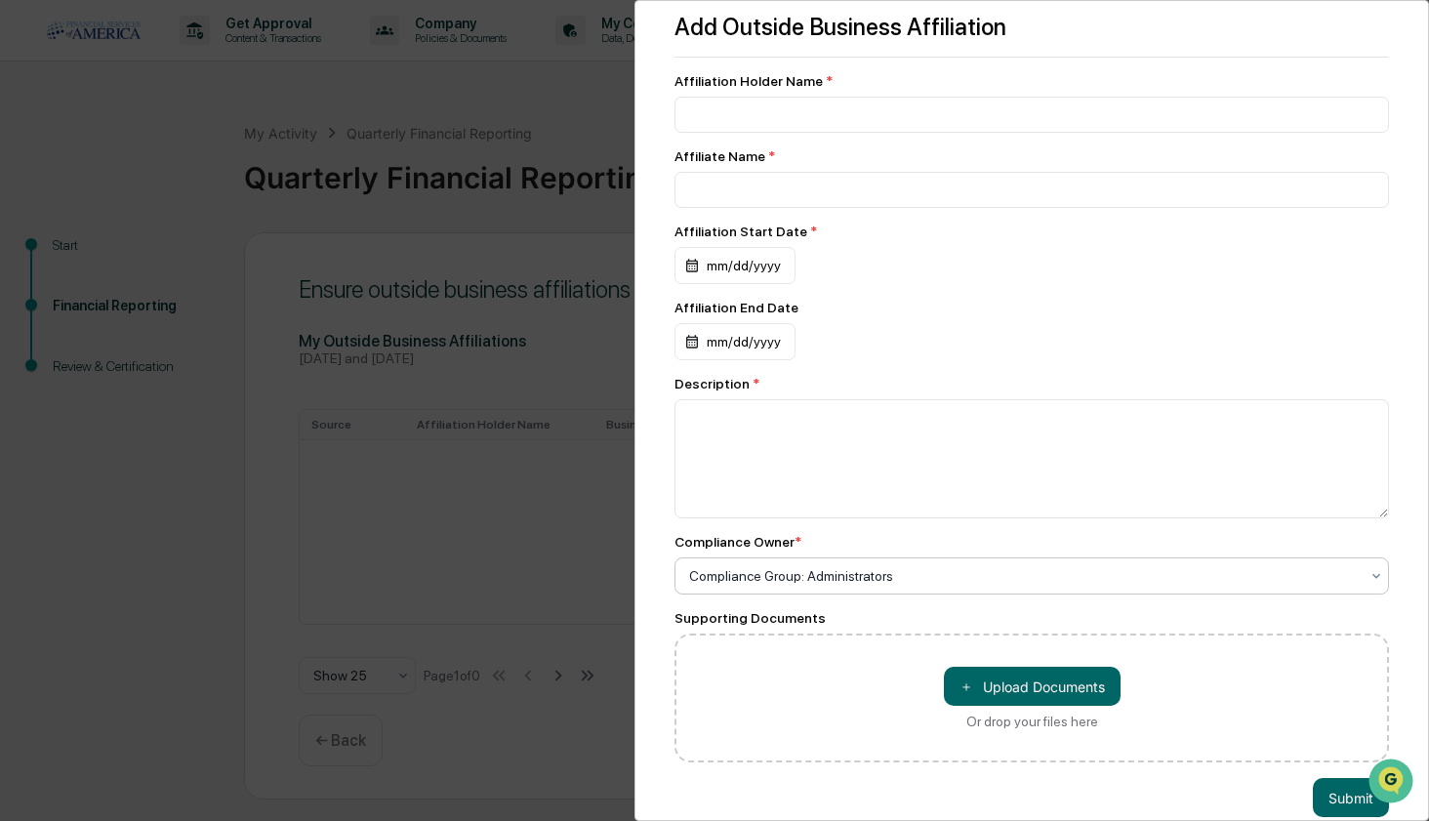
scroll to position [0, 0]
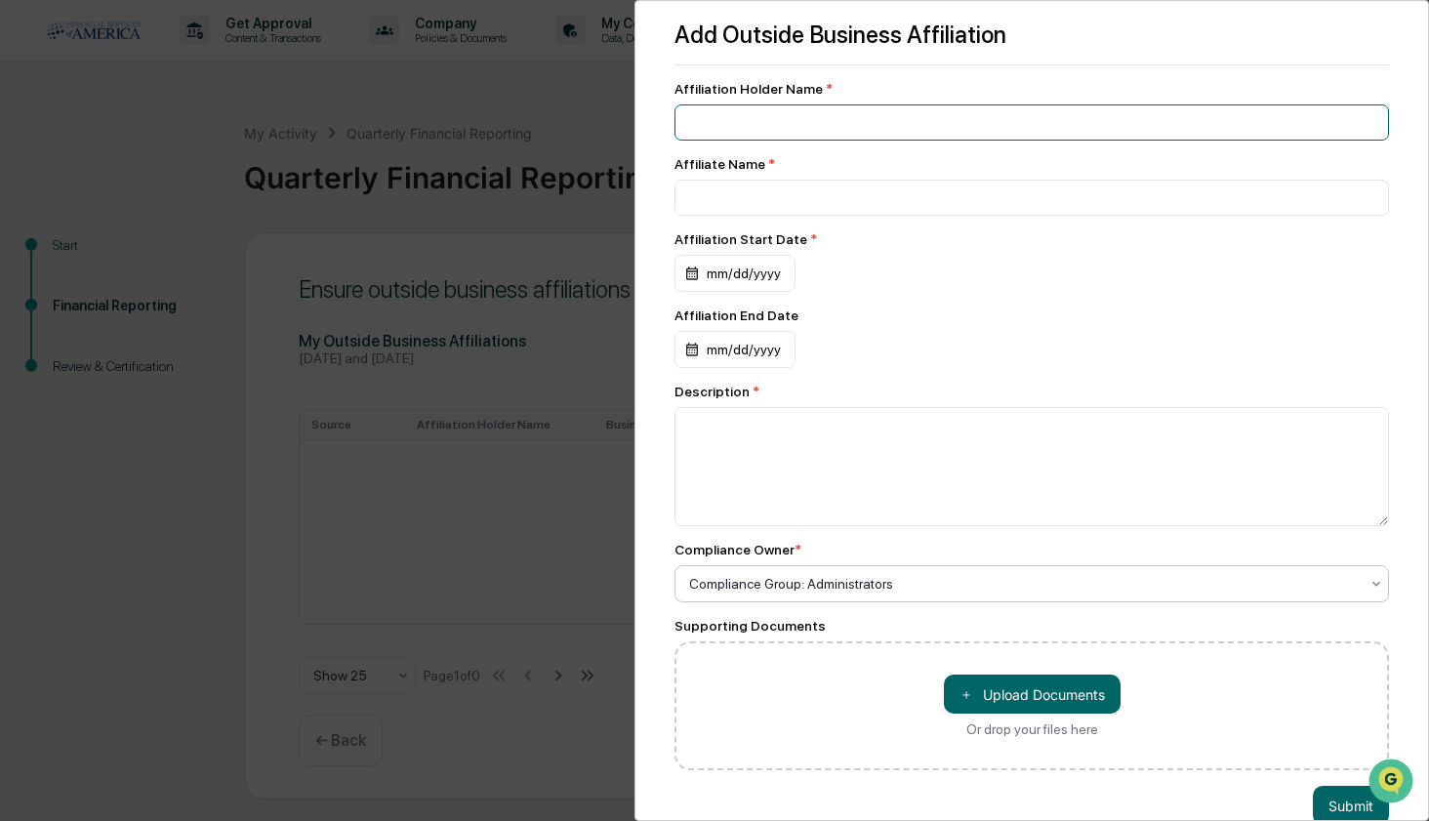
click at [1031, 117] on input at bounding box center [1032, 122] width 715 height 36
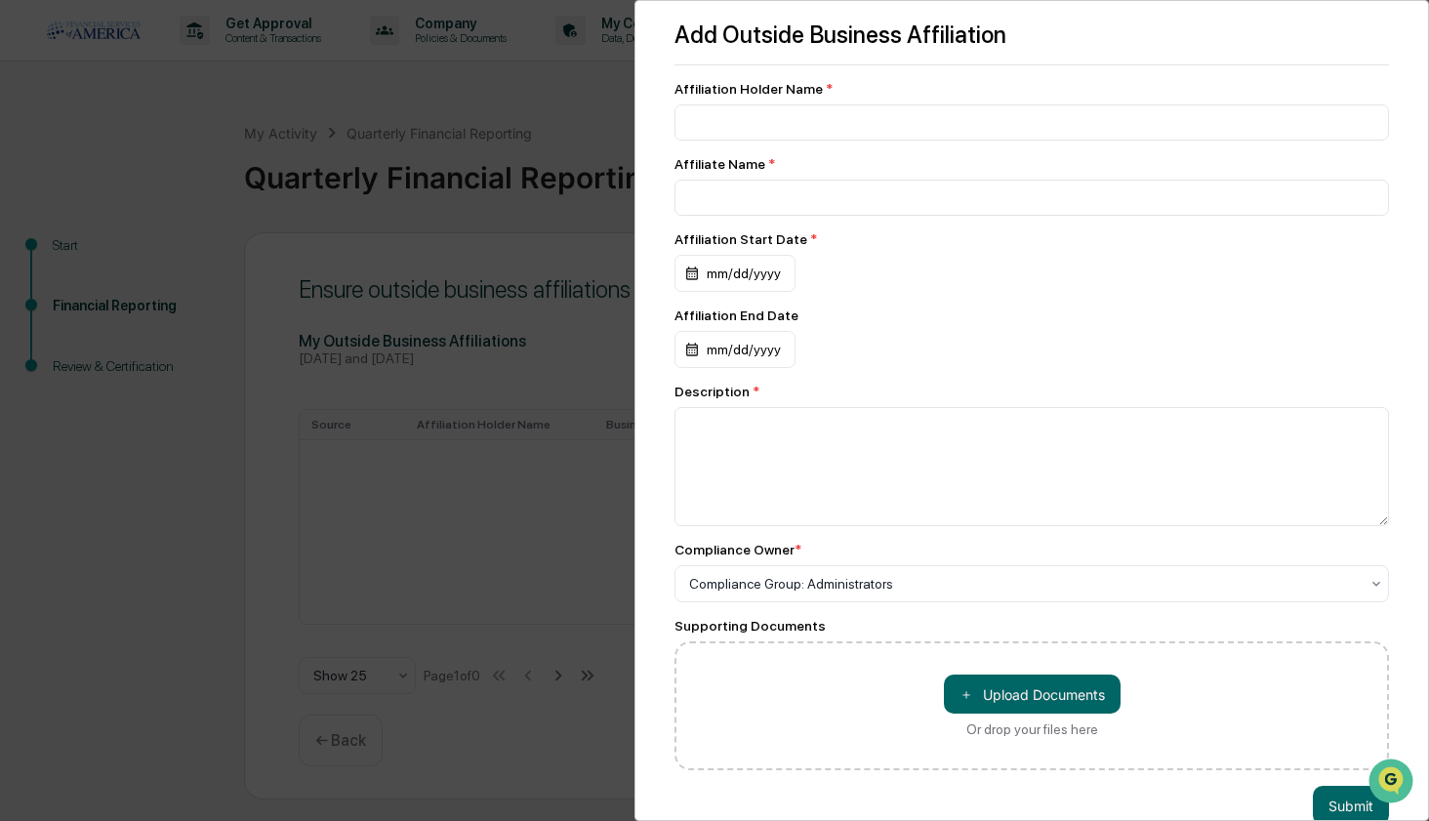
click at [604, 76] on div "Add Outside Business Affiliation Affiliation Holder Name * Affiliate Name * Aff…" at bounding box center [714, 410] width 1429 height 821
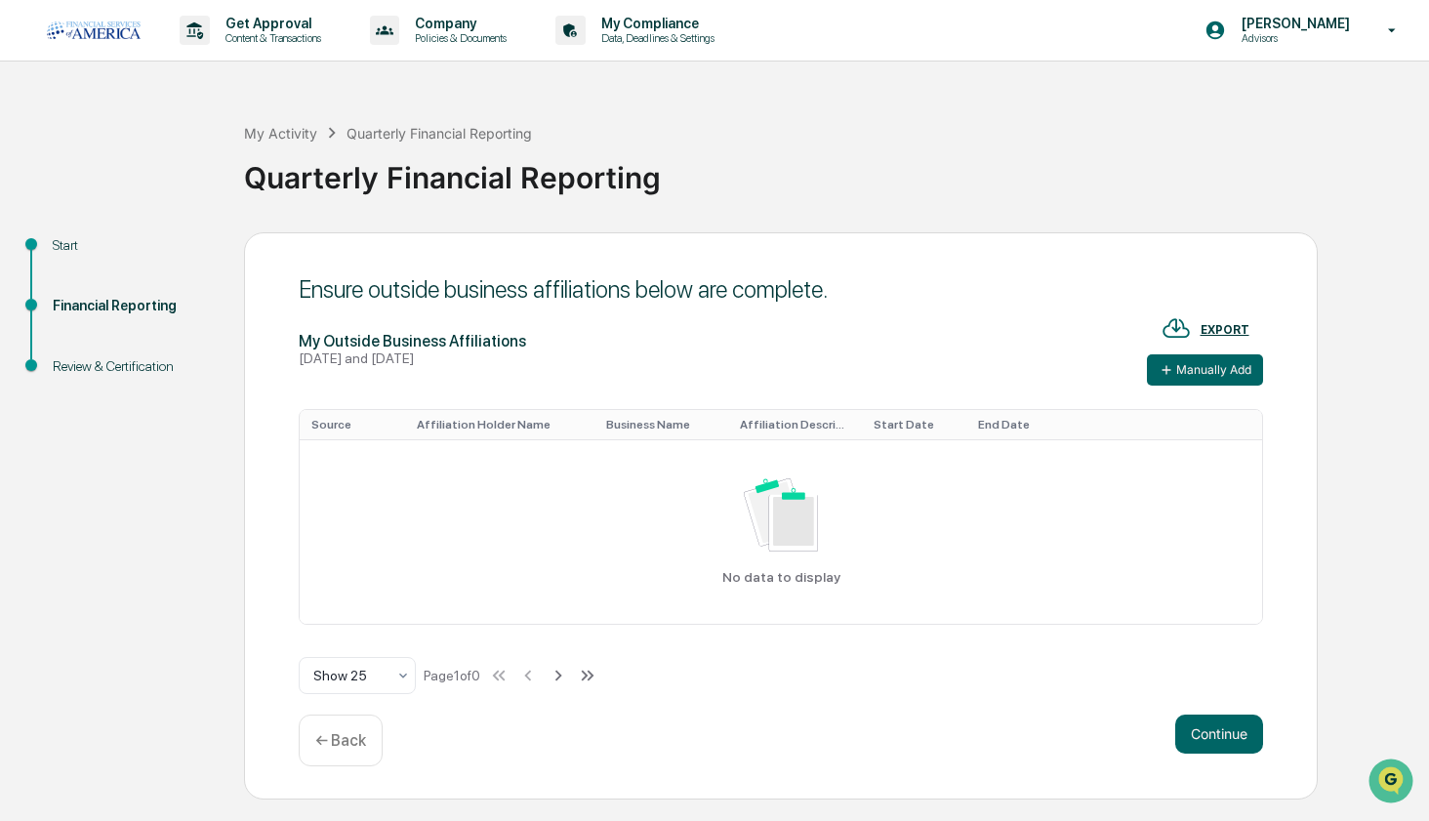
click at [366, 731] on div "← Back" at bounding box center [341, 741] width 84 height 52
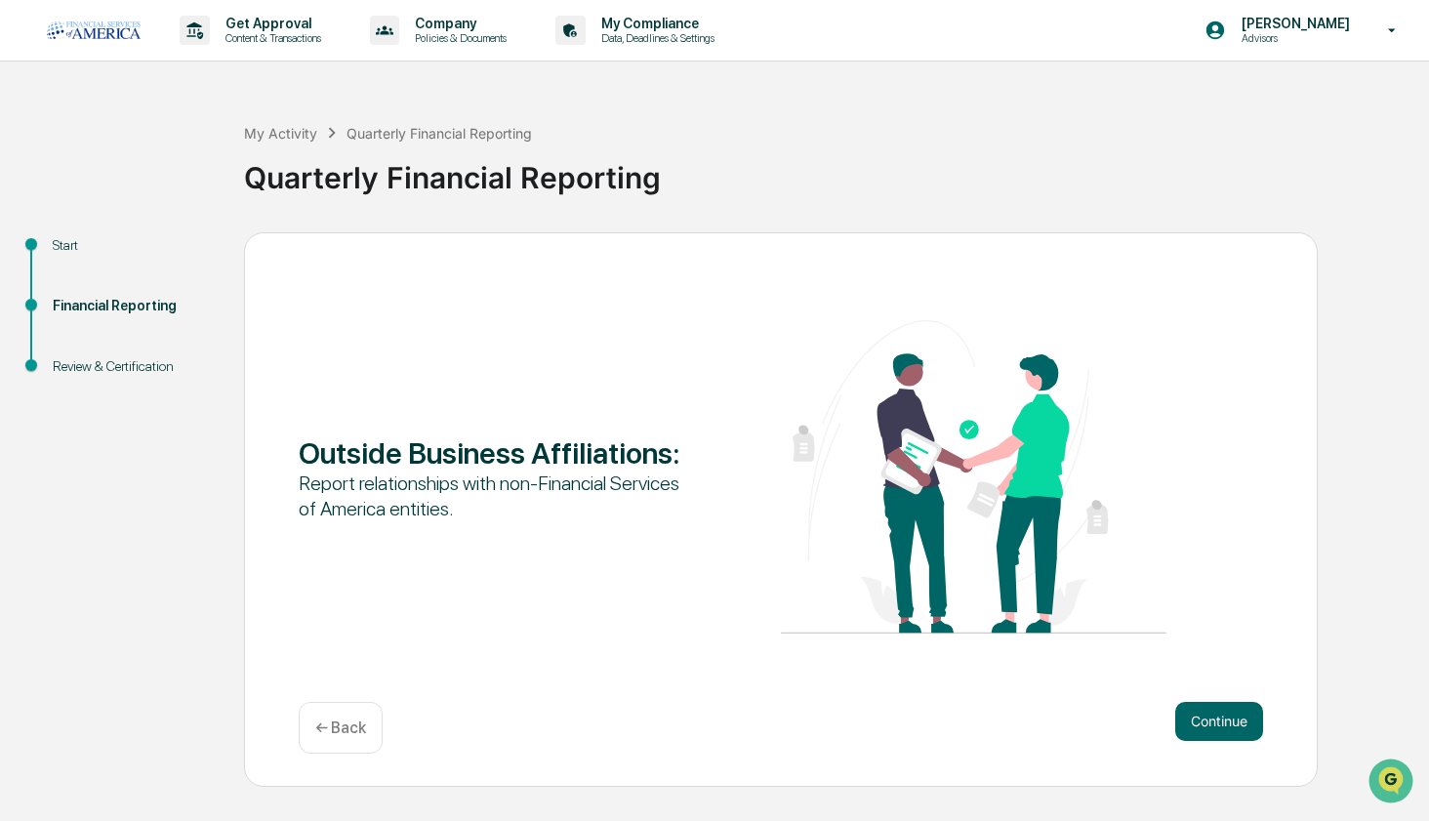
click at [354, 720] on p "← Back" at bounding box center [340, 728] width 51 height 19
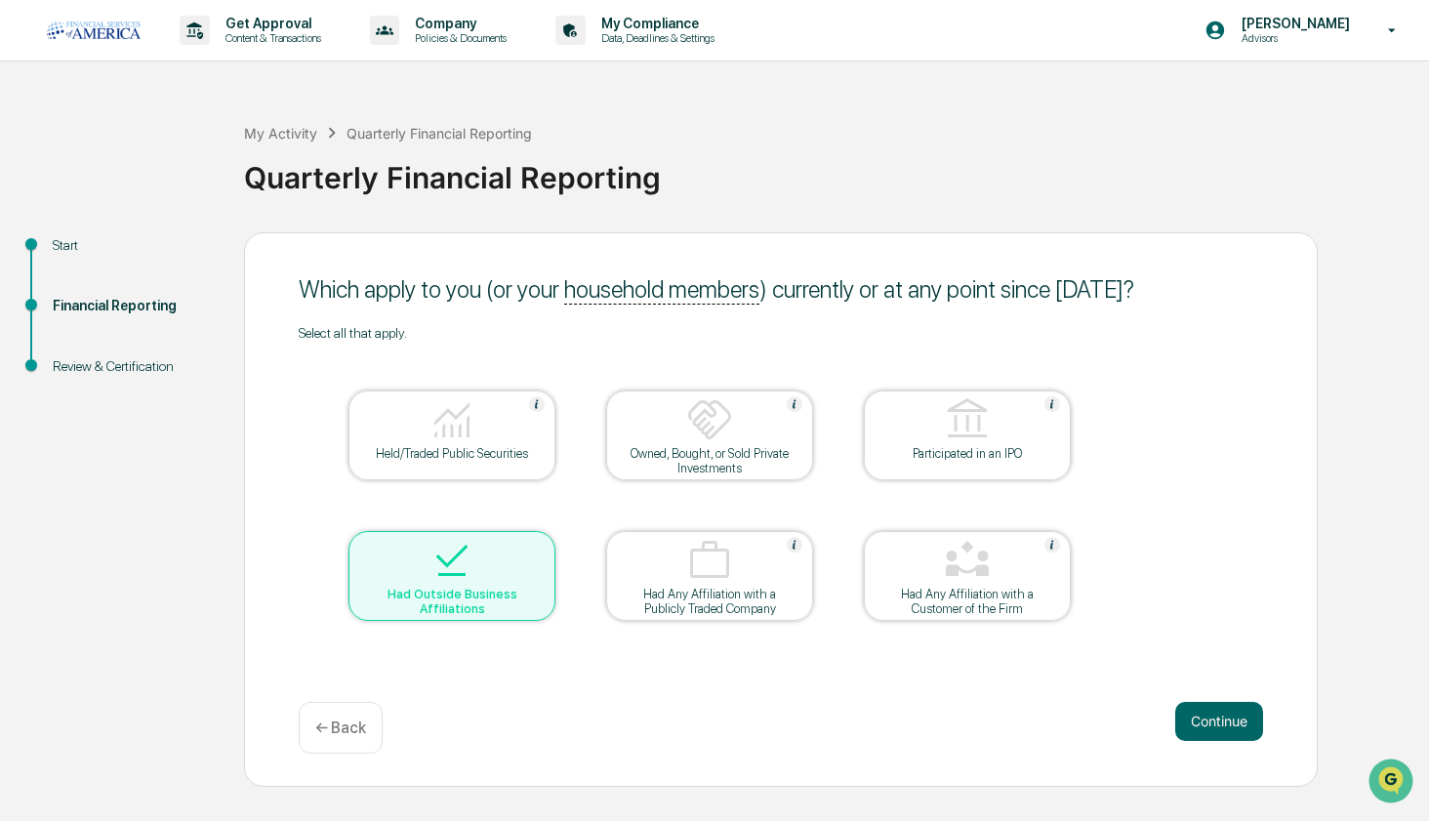
click at [467, 629] on table "Held/Traded Public Securities Owned, Bought, or Sold Private Investments Partic…" at bounding box center [710, 506] width 822 height 330
click at [477, 615] on div "Had Outside Business Affiliations" at bounding box center [452, 601] width 176 height 29
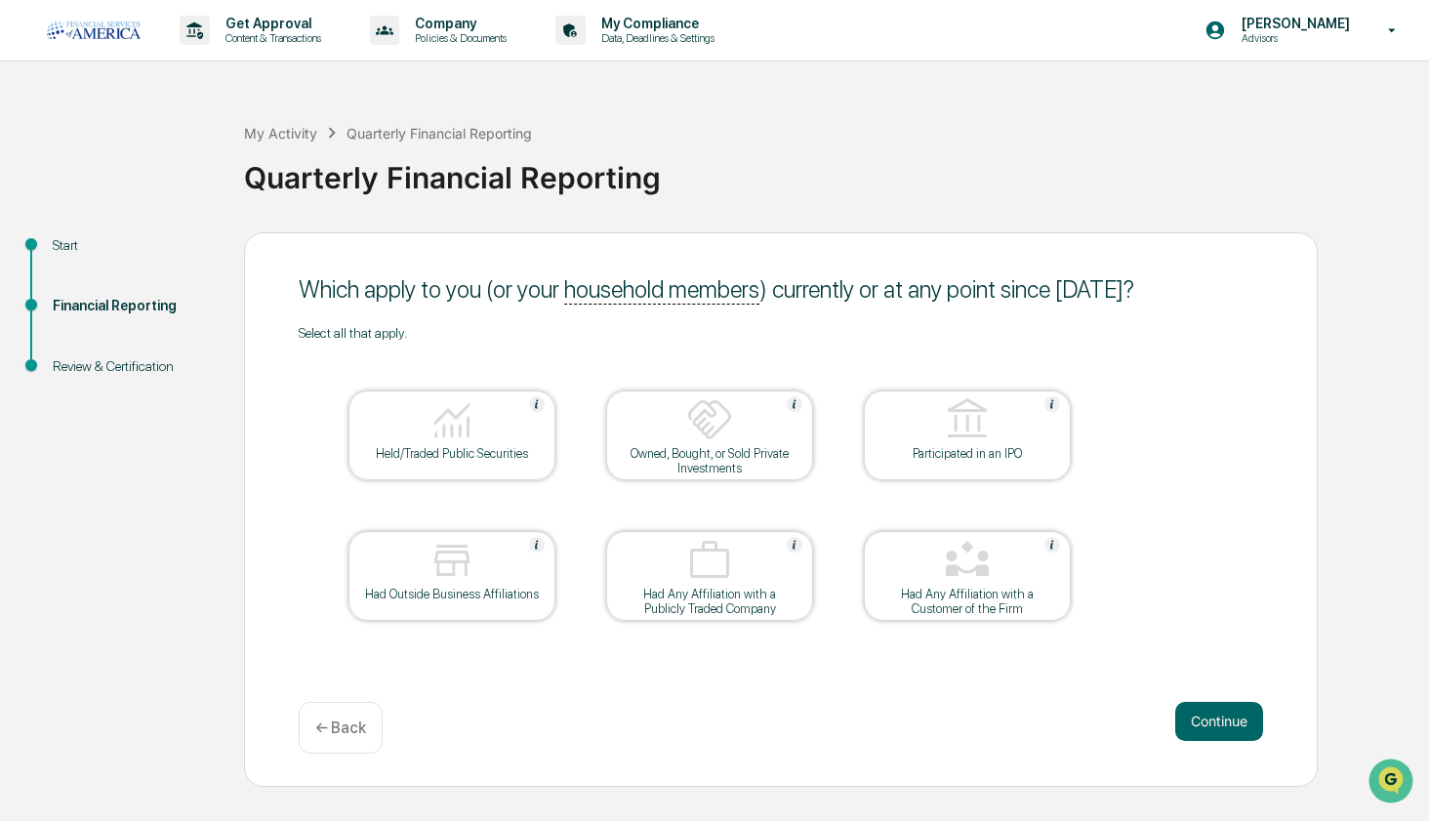
click at [487, 567] on div at bounding box center [451, 562] width 195 height 50
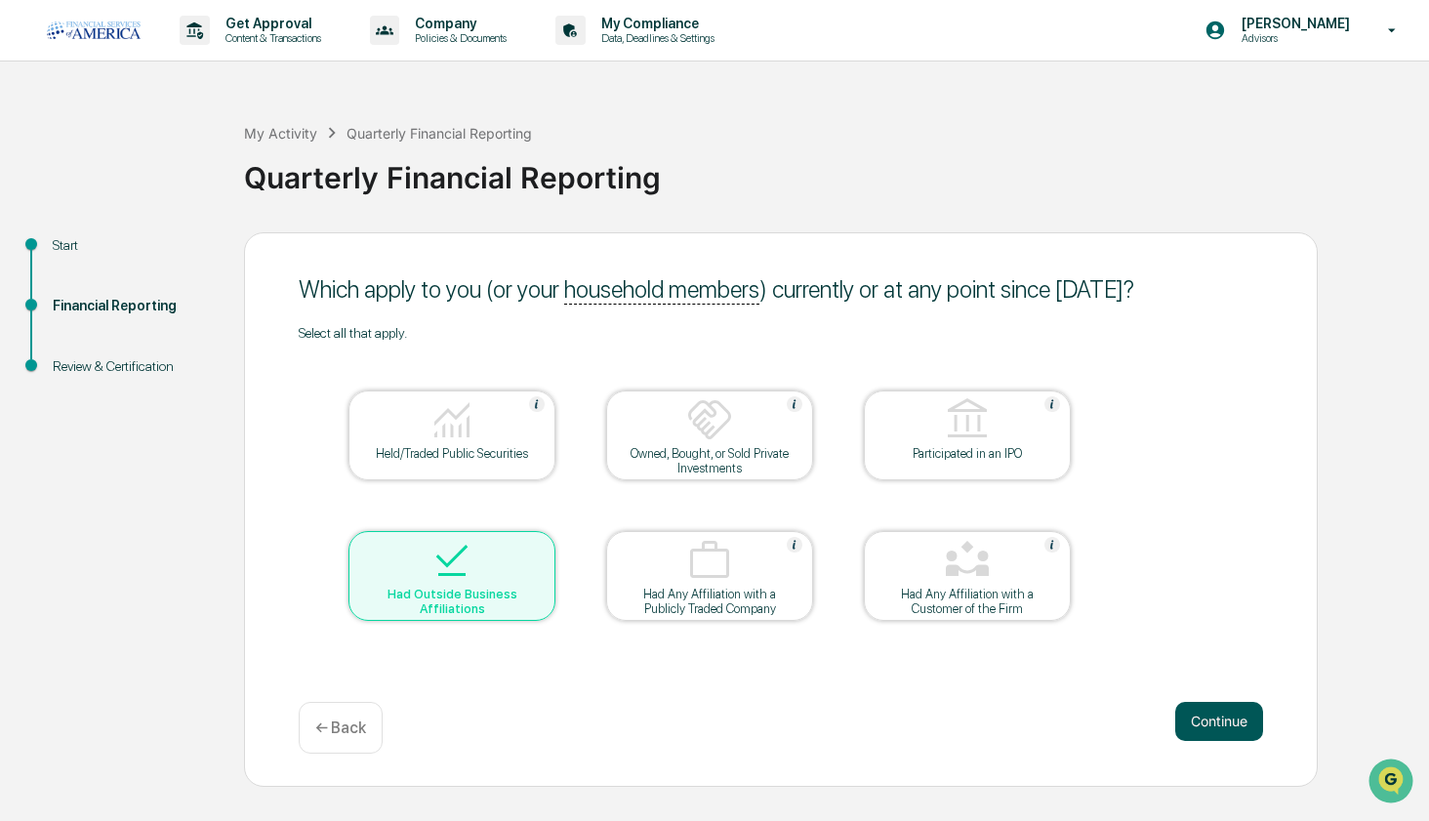
click at [1249, 729] on button "Continue" at bounding box center [1220, 721] width 88 height 39
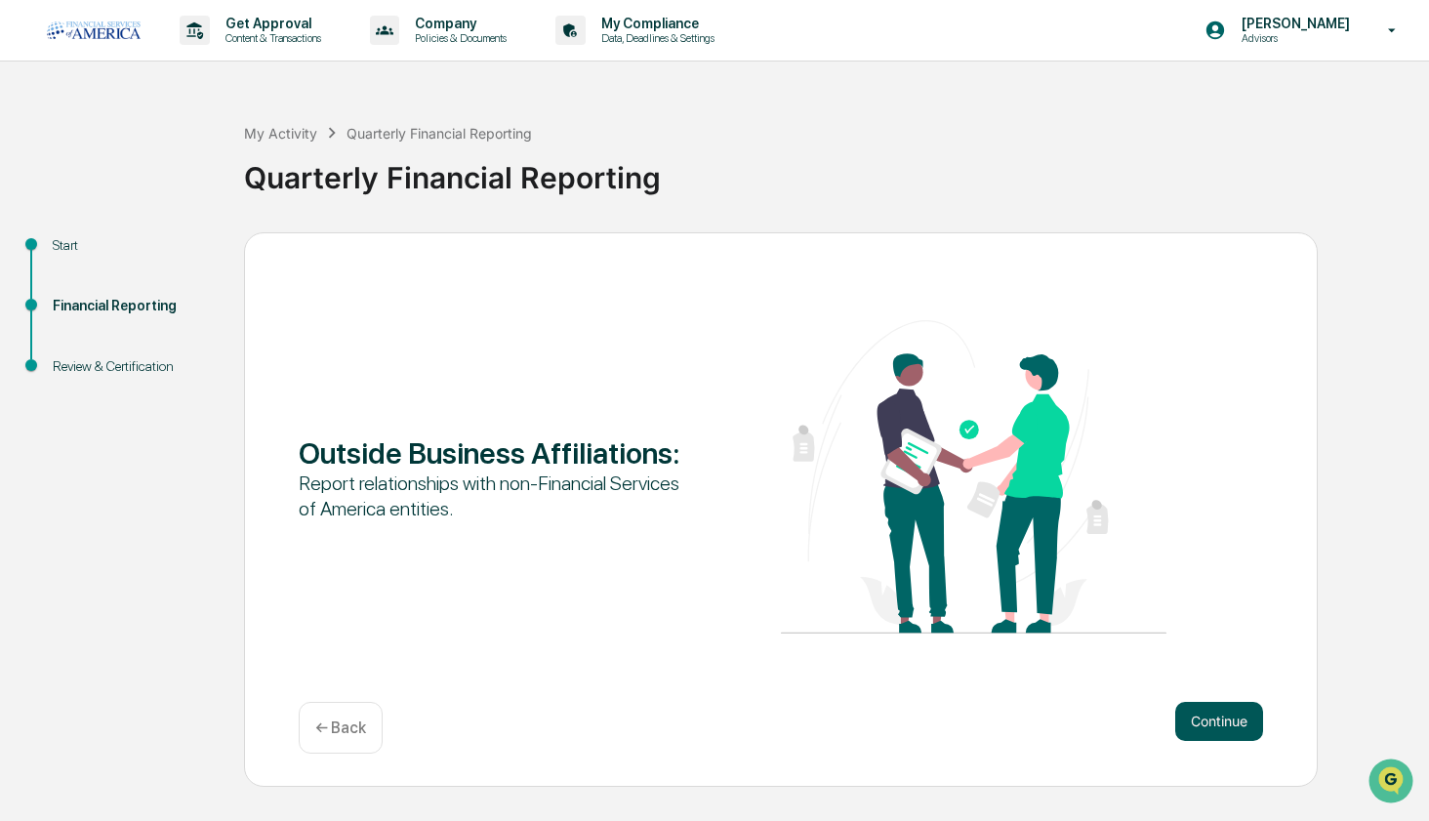
click at [1234, 725] on button "Continue" at bounding box center [1220, 721] width 88 height 39
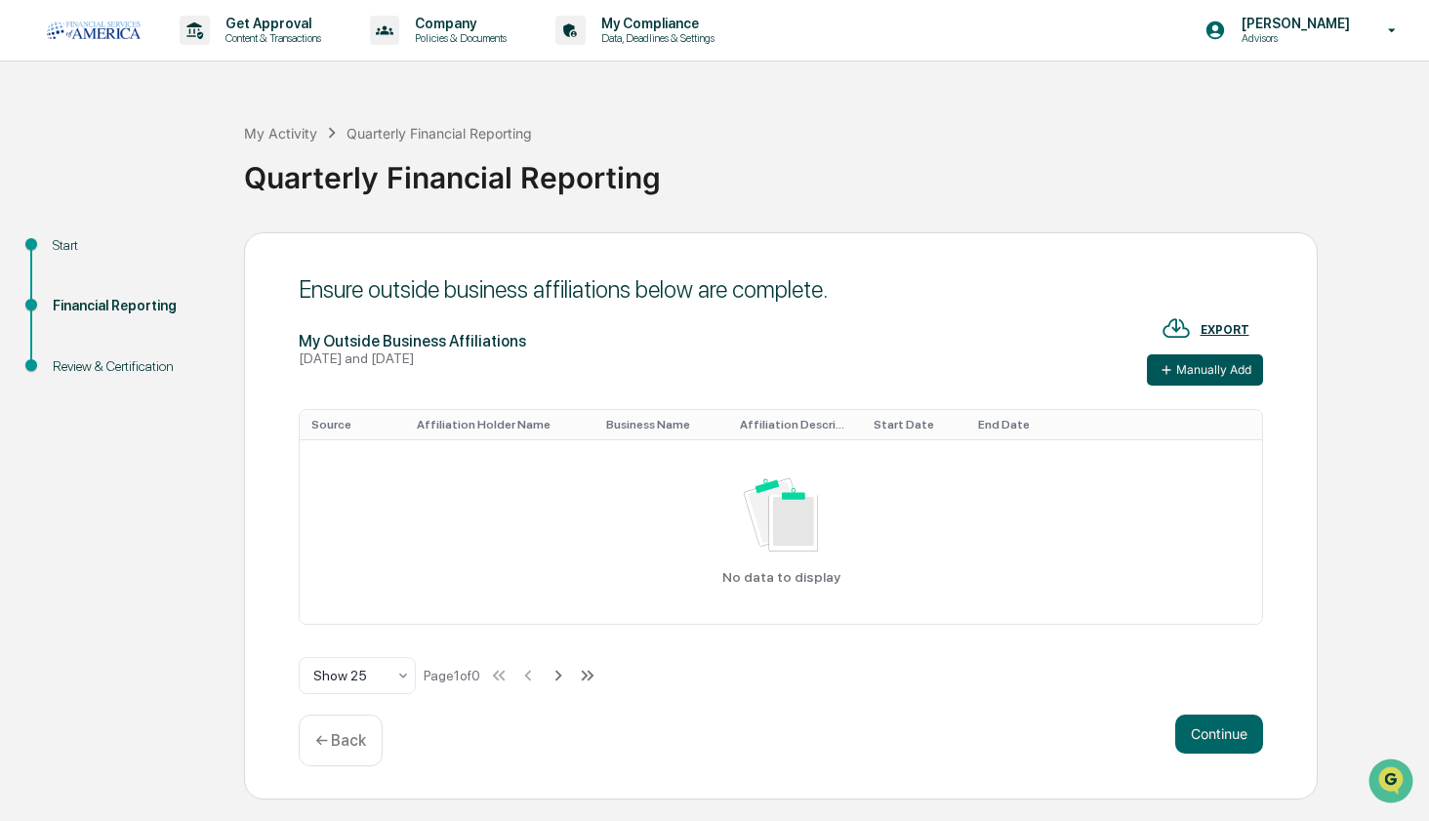
click at [1168, 379] on button "Manually Add" at bounding box center [1205, 369] width 116 height 31
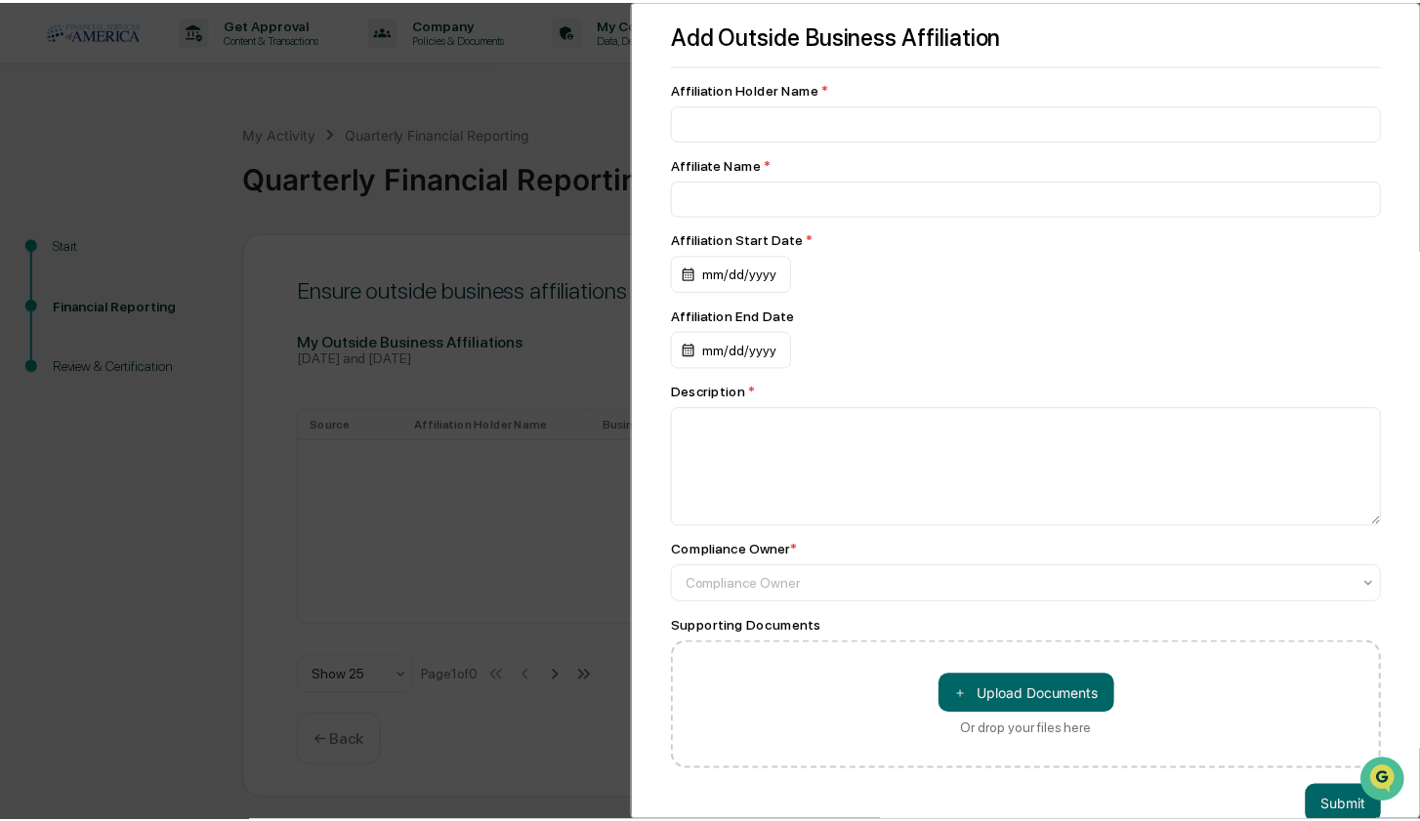
scroll to position [47, 0]
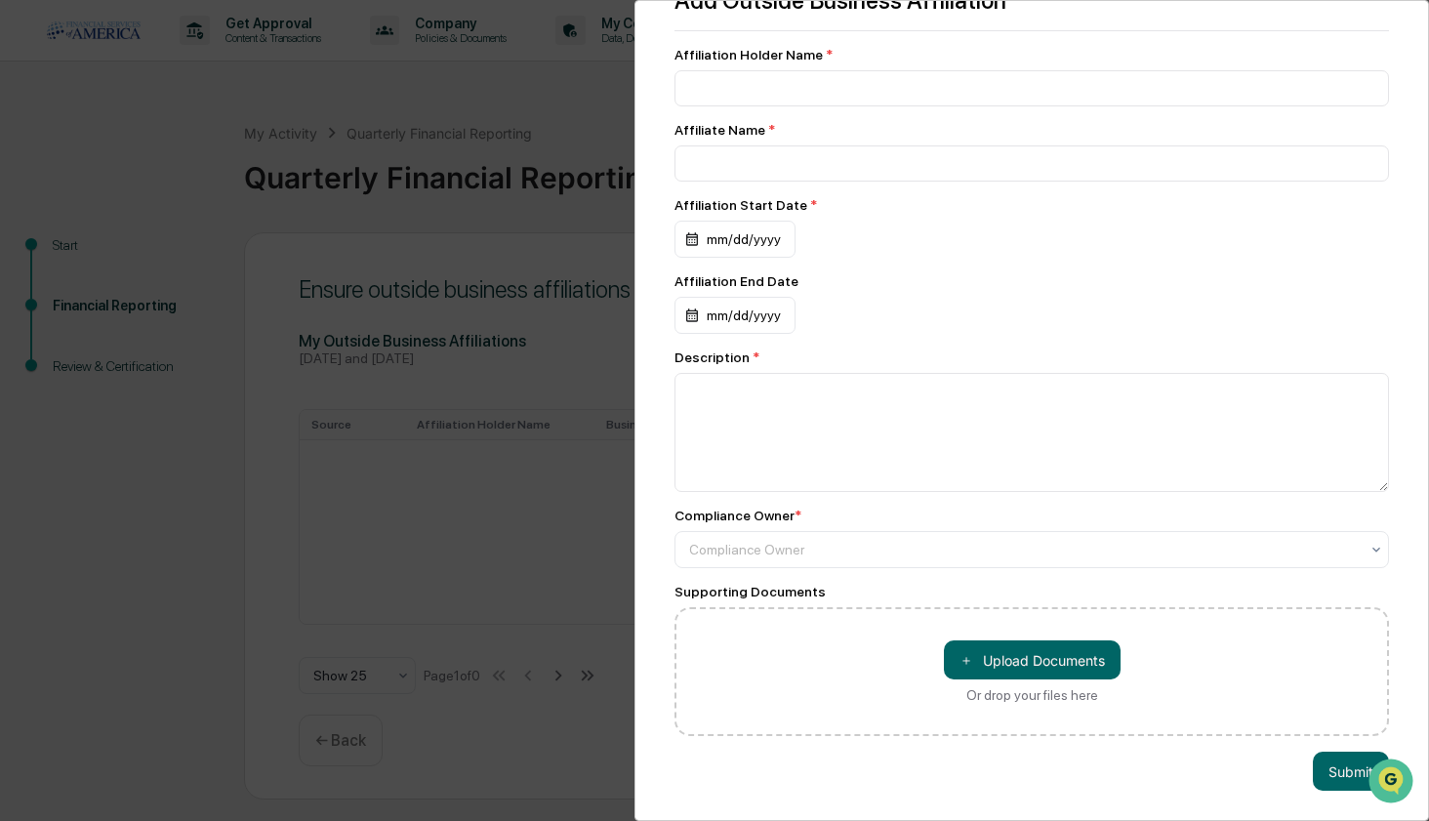
click at [541, 331] on div "Add Outside Business Affiliation Affiliation Holder Name * Affiliate Name * Aff…" at bounding box center [714, 410] width 1429 height 821
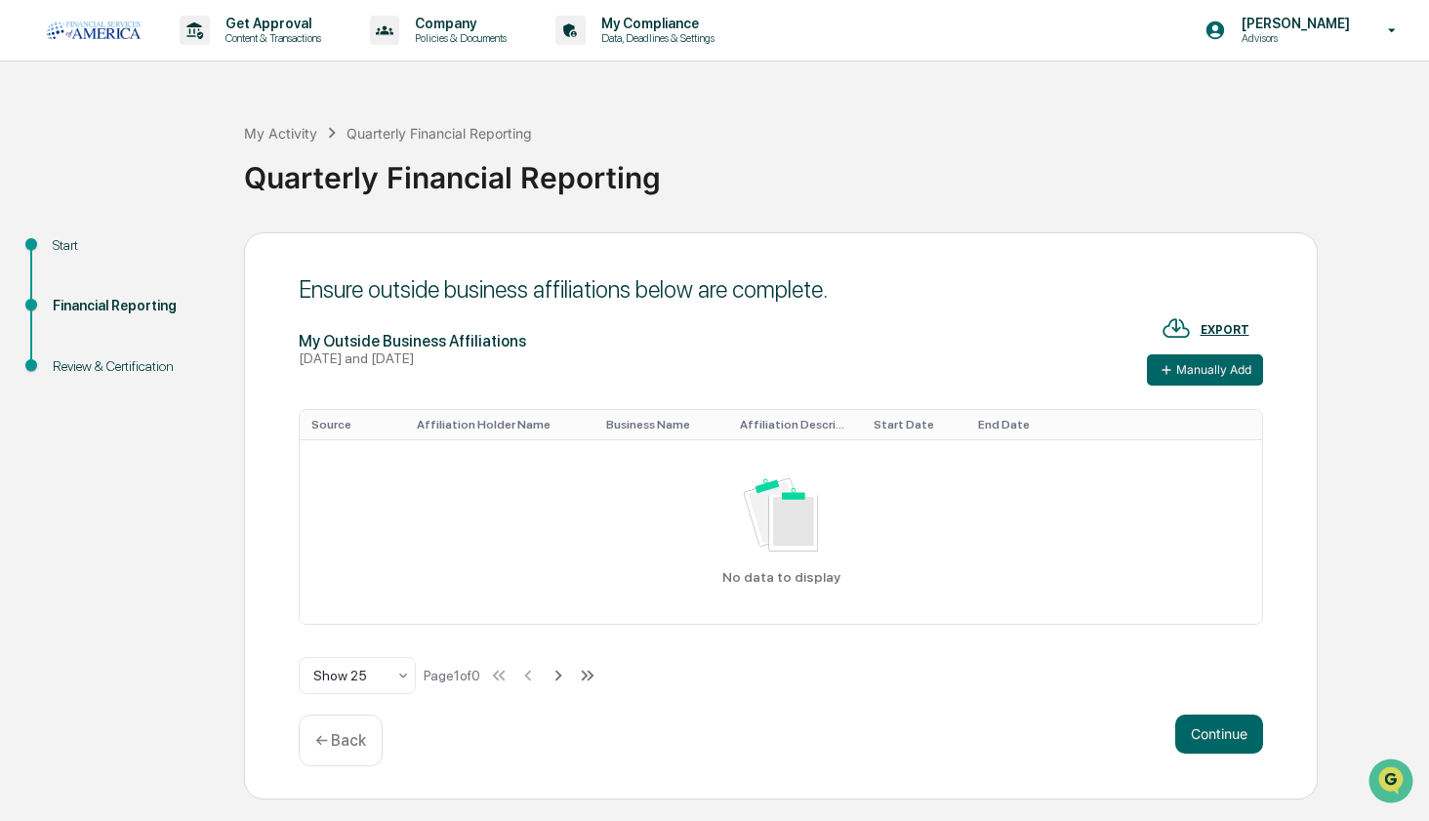
click at [338, 726] on div "← Back" at bounding box center [341, 741] width 84 height 52
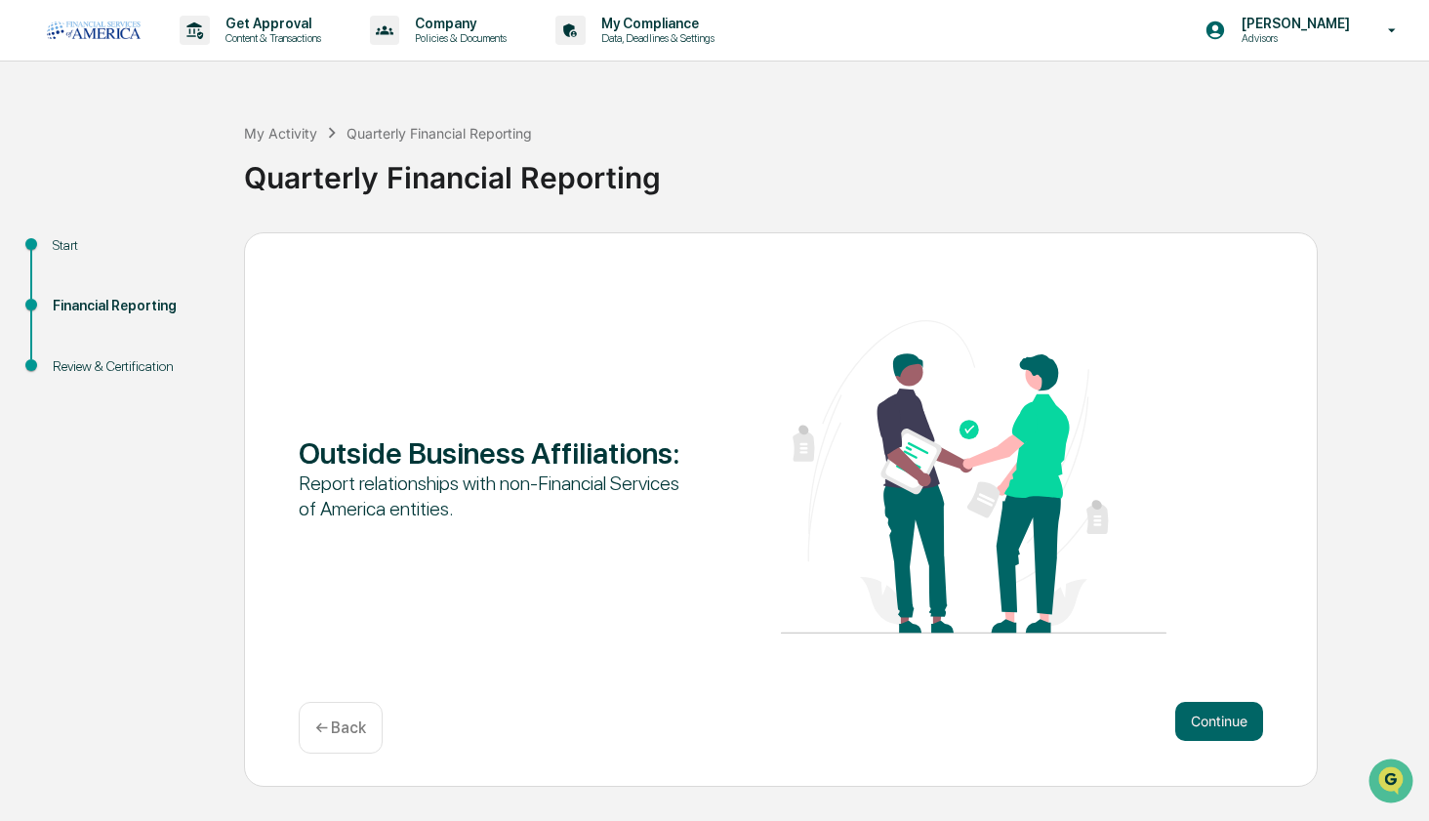
click at [334, 747] on div "← Back" at bounding box center [341, 728] width 84 height 52
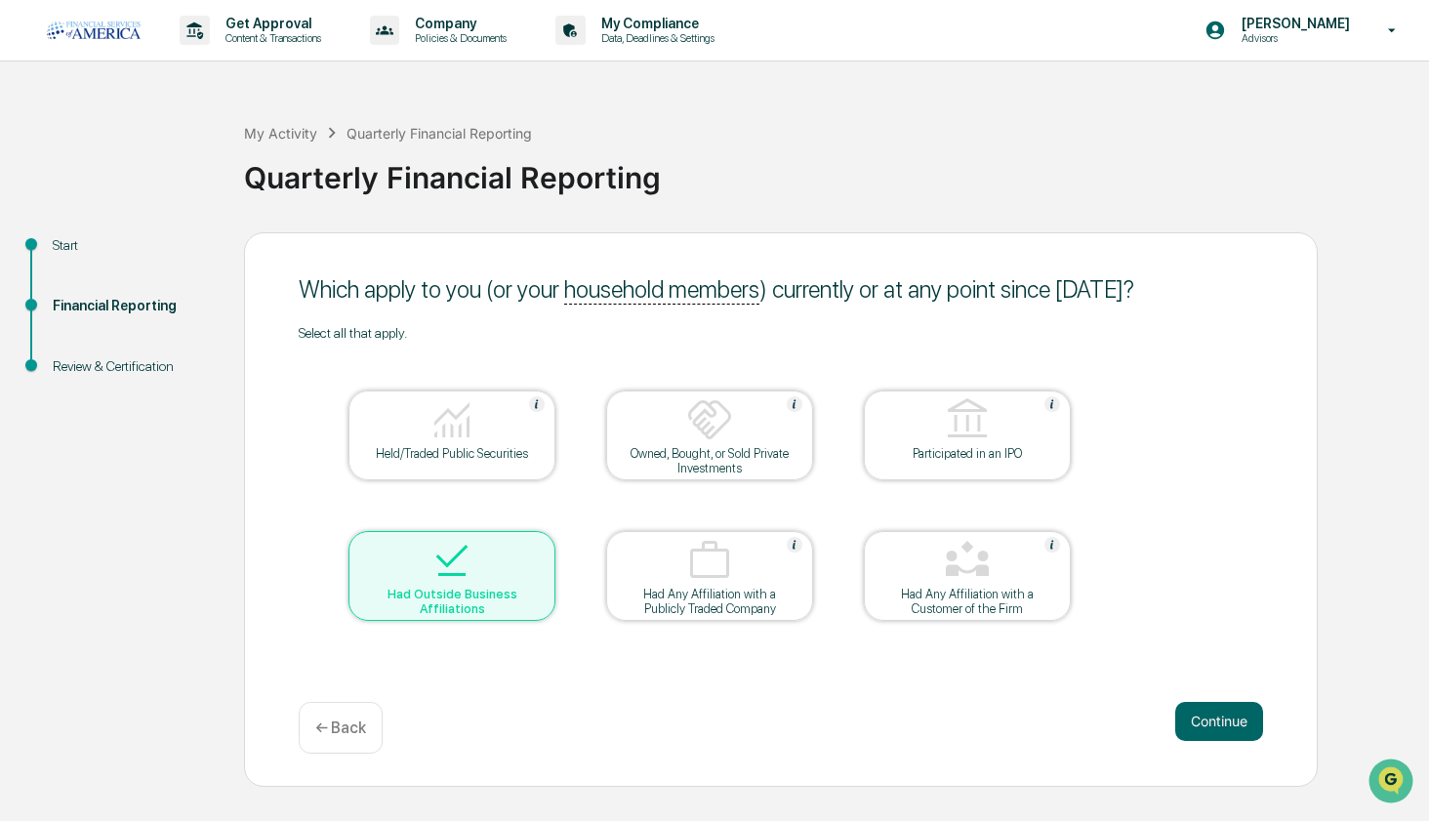
click at [447, 565] on img at bounding box center [452, 560] width 47 height 47
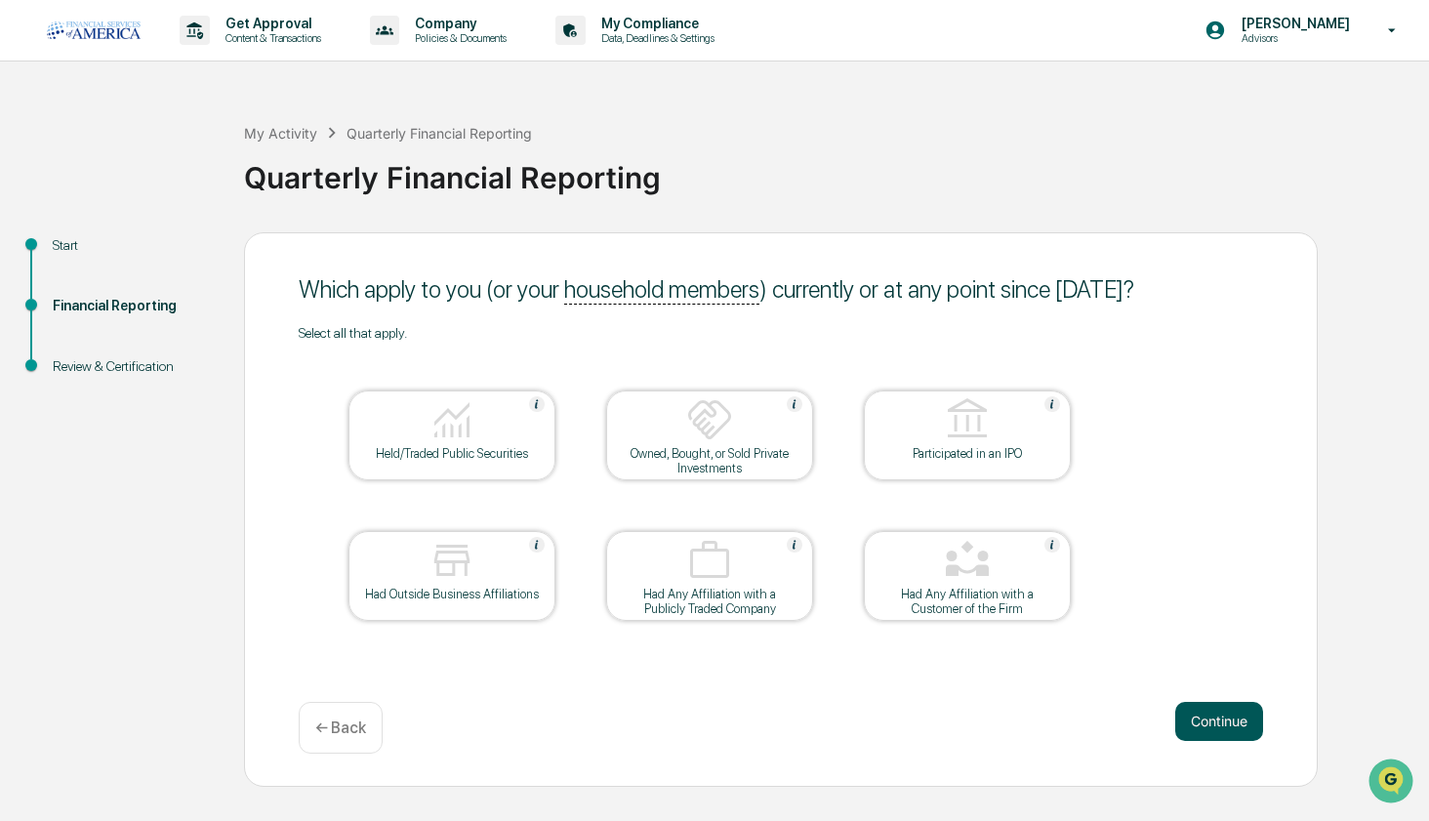
click at [1218, 713] on button "Continue" at bounding box center [1220, 721] width 88 height 39
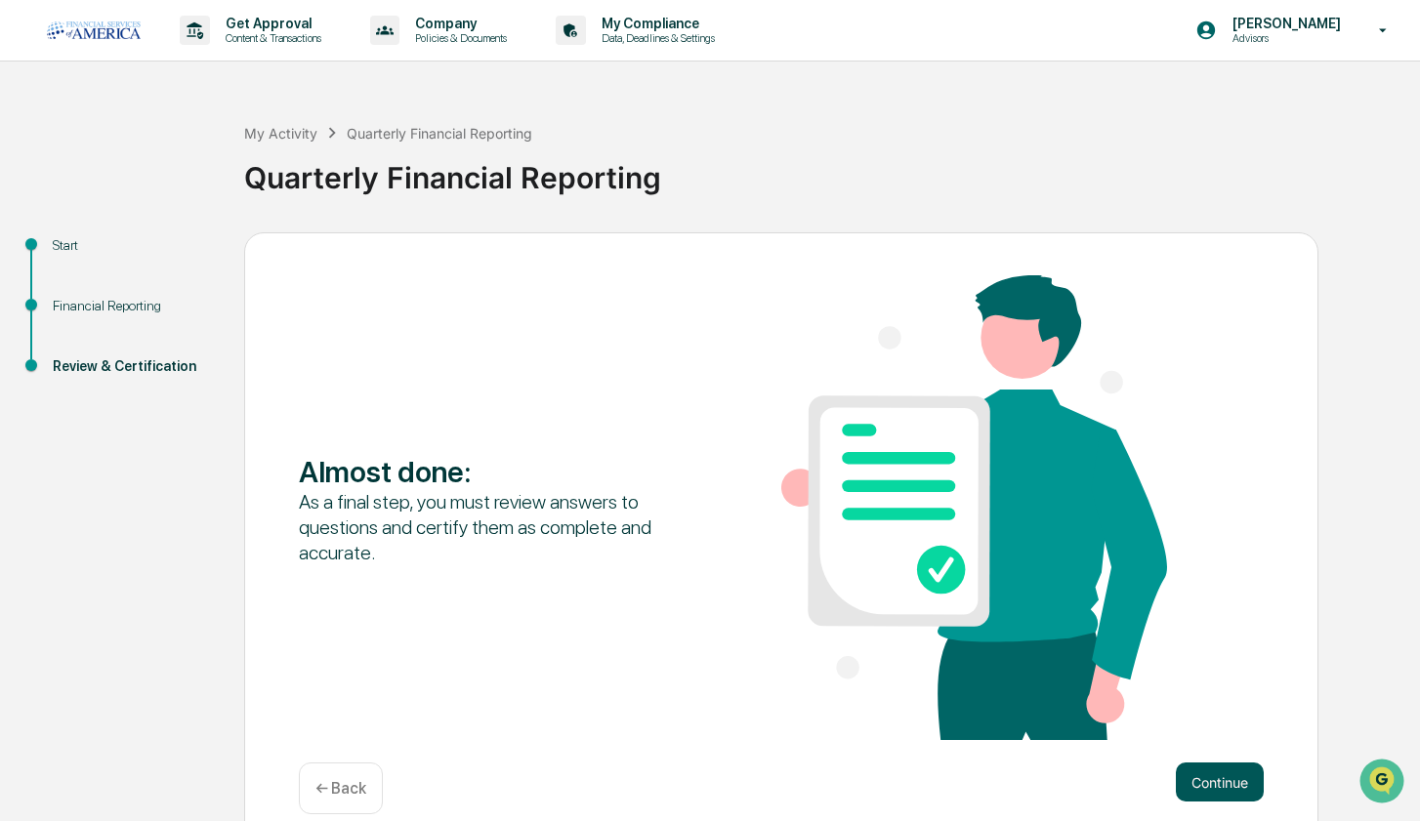
click at [1197, 774] on button "Continue" at bounding box center [1220, 782] width 88 height 39
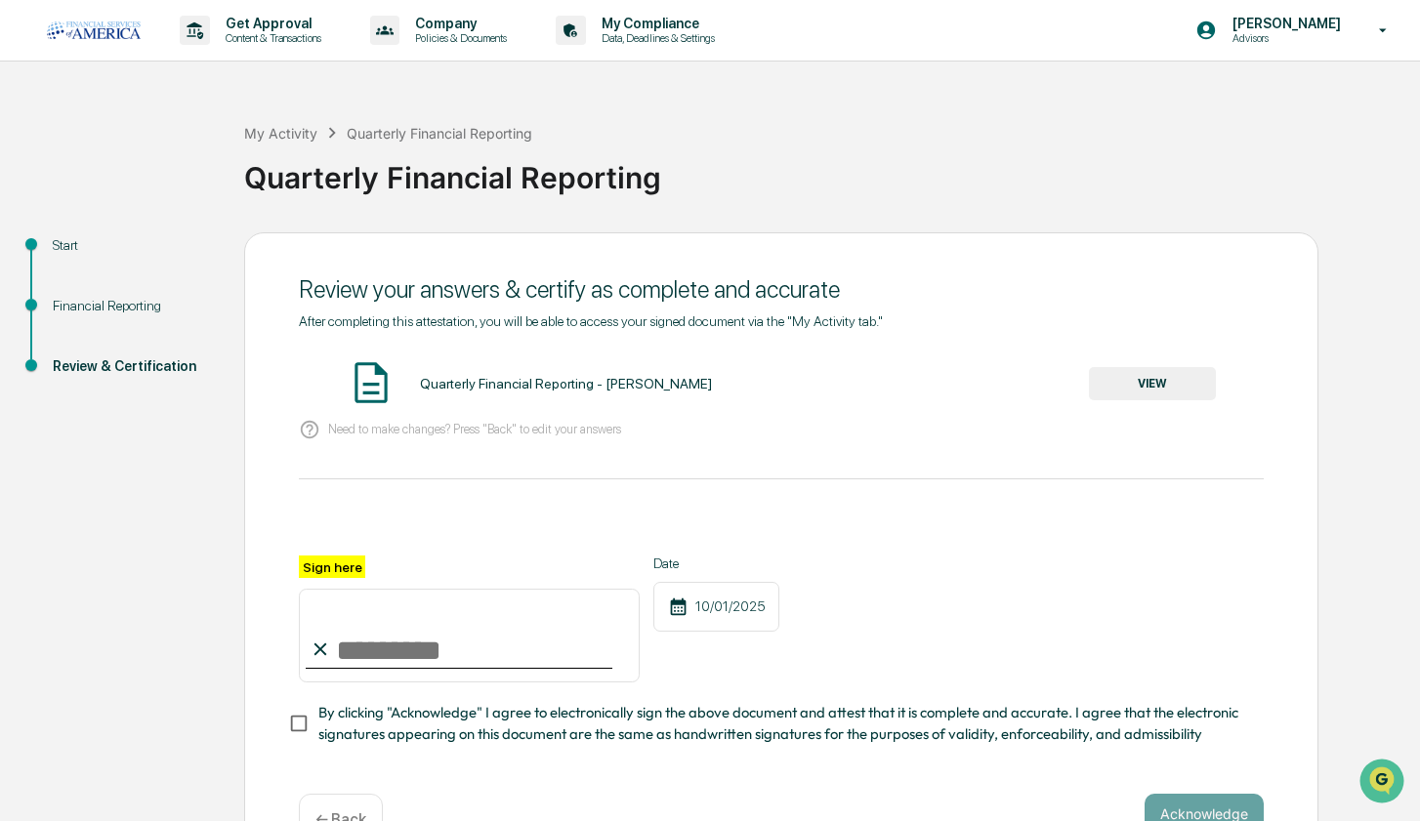
scroll to position [64, 0]
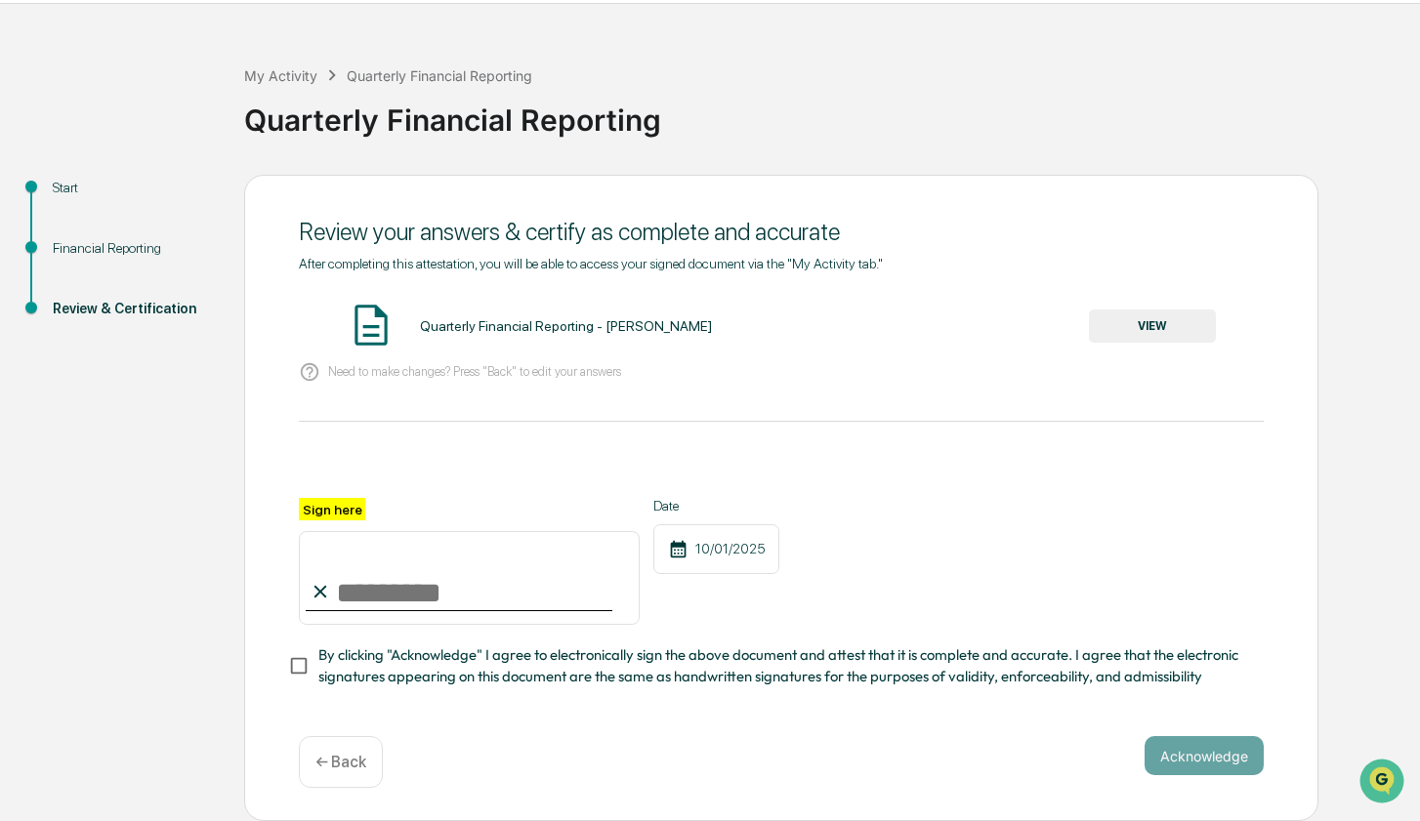
click at [490, 571] on input "Sign here" at bounding box center [469, 578] width 341 height 94
type input "**********"
click at [1165, 753] on button "Acknowledge" at bounding box center [1203, 755] width 119 height 39
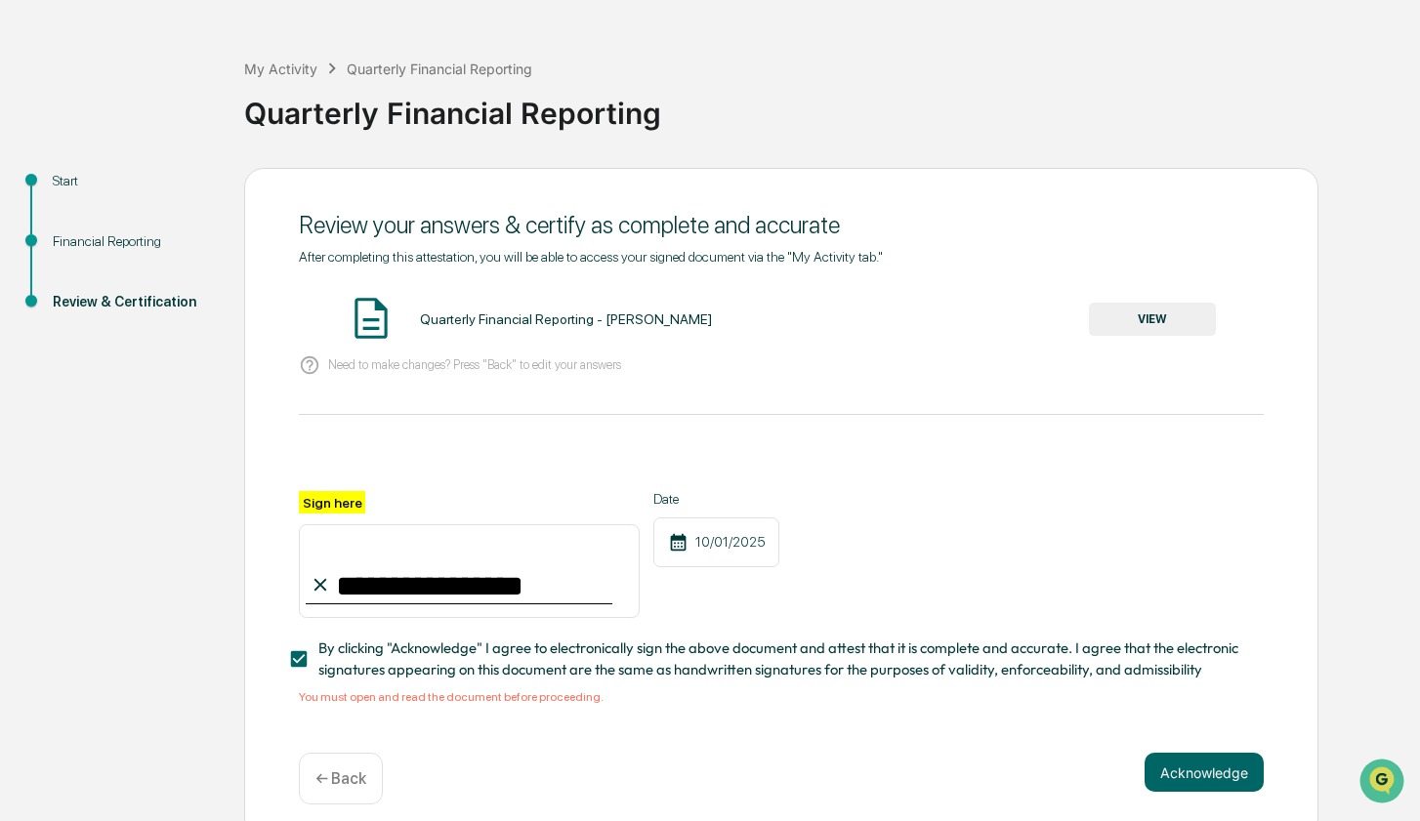
click at [1178, 315] on button "VIEW" at bounding box center [1152, 319] width 127 height 33
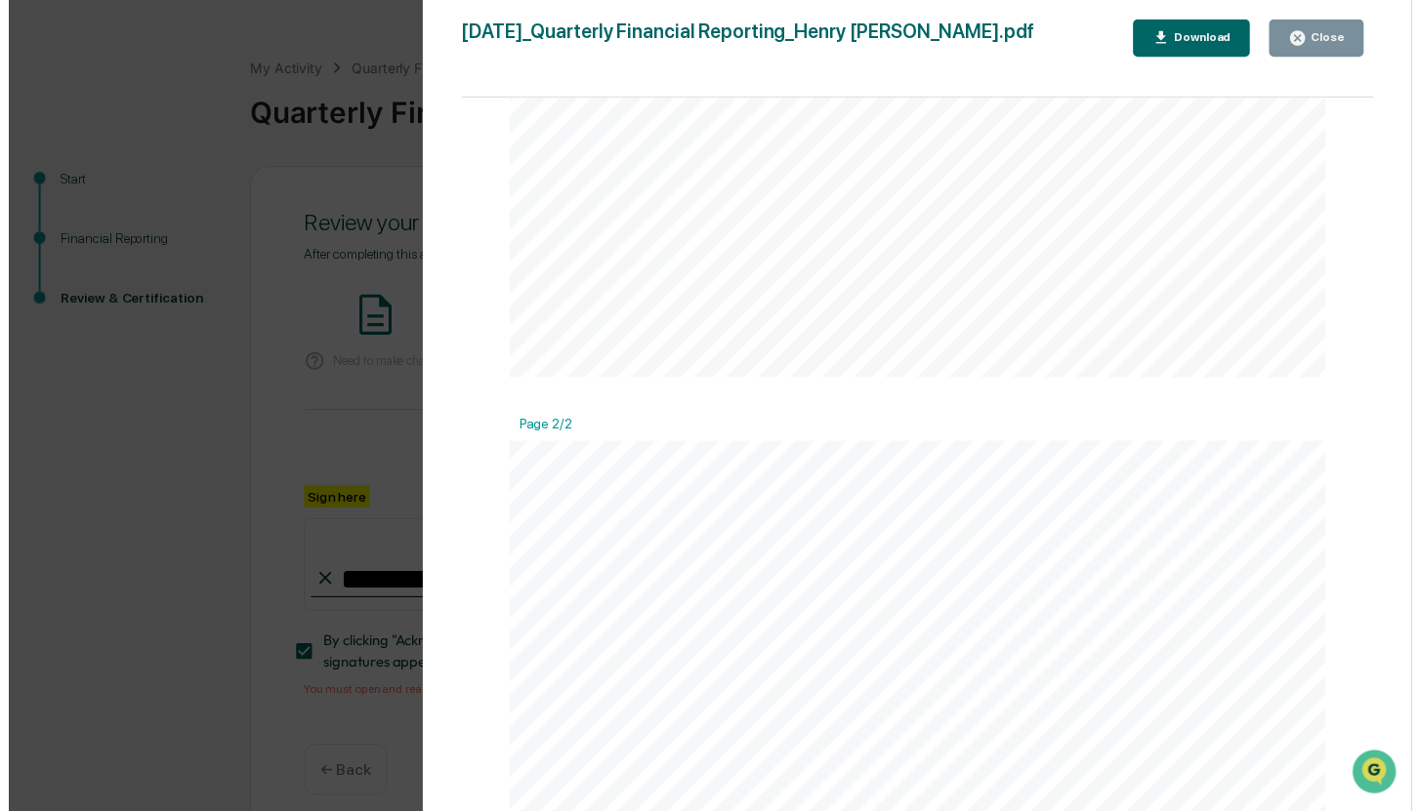
scroll to position [1178, 0]
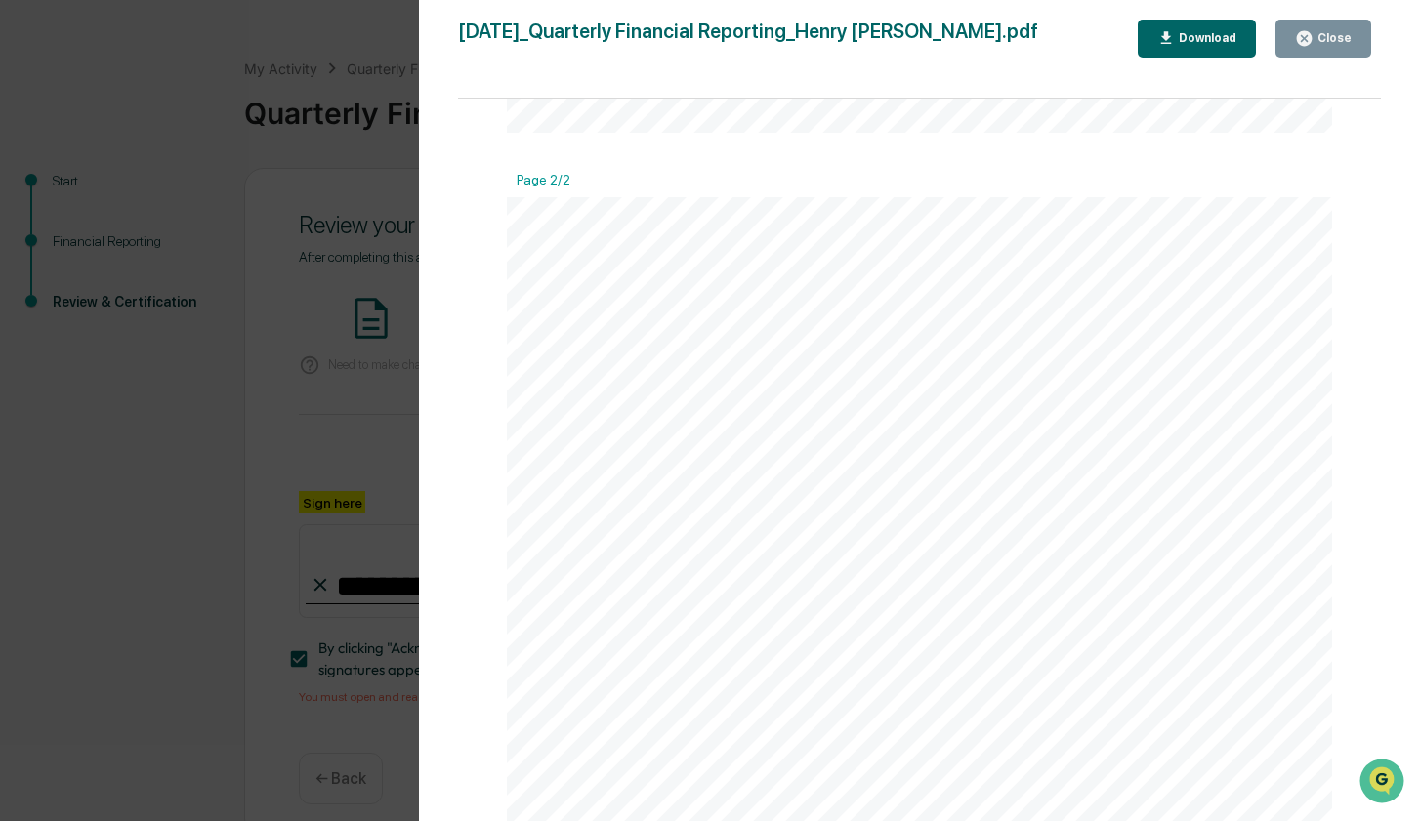
click at [1334, 34] on div "Close" at bounding box center [1332, 38] width 38 height 14
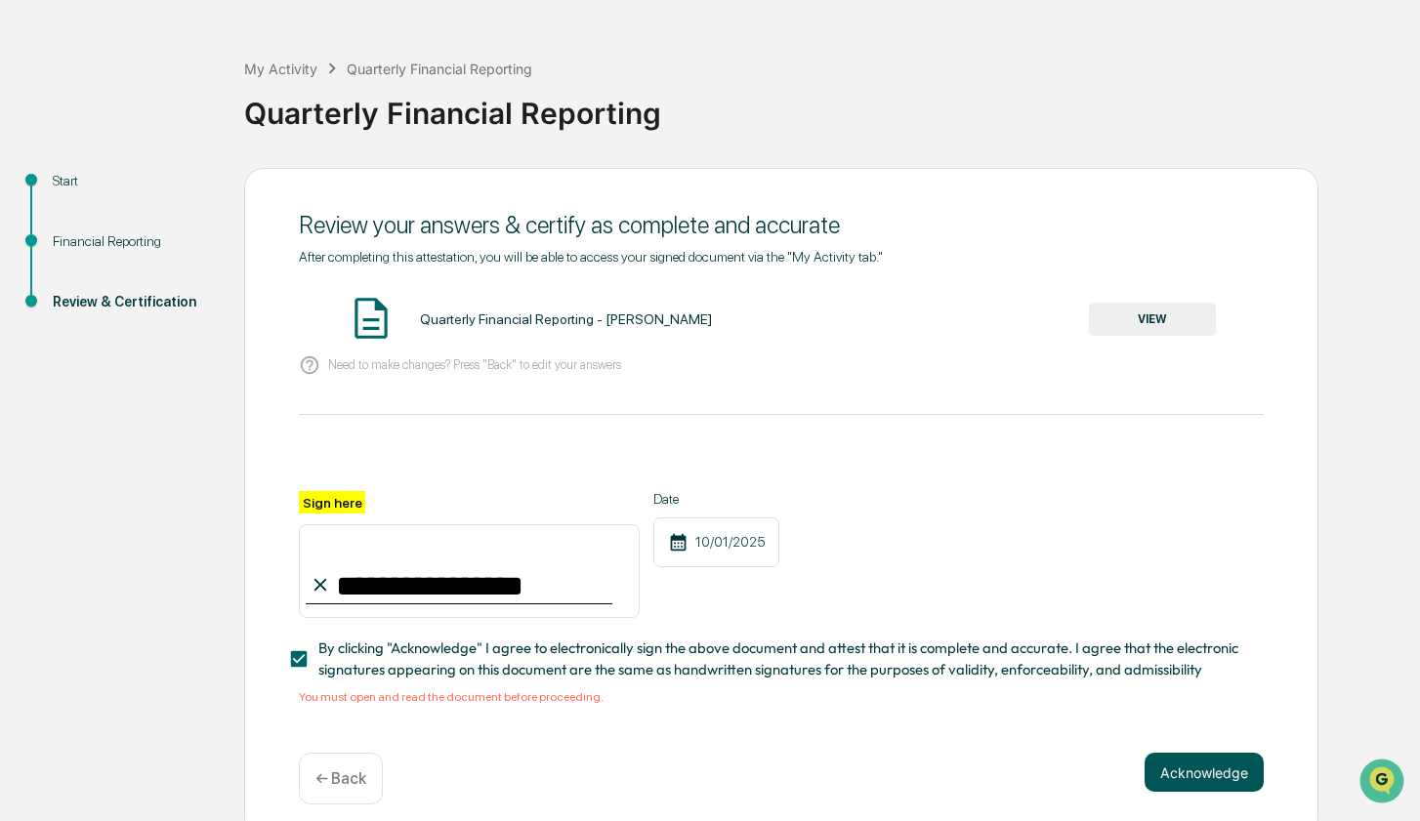
click at [1183, 792] on button "Acknowledge" at bounding box center [1203, 772] width 119 height 39
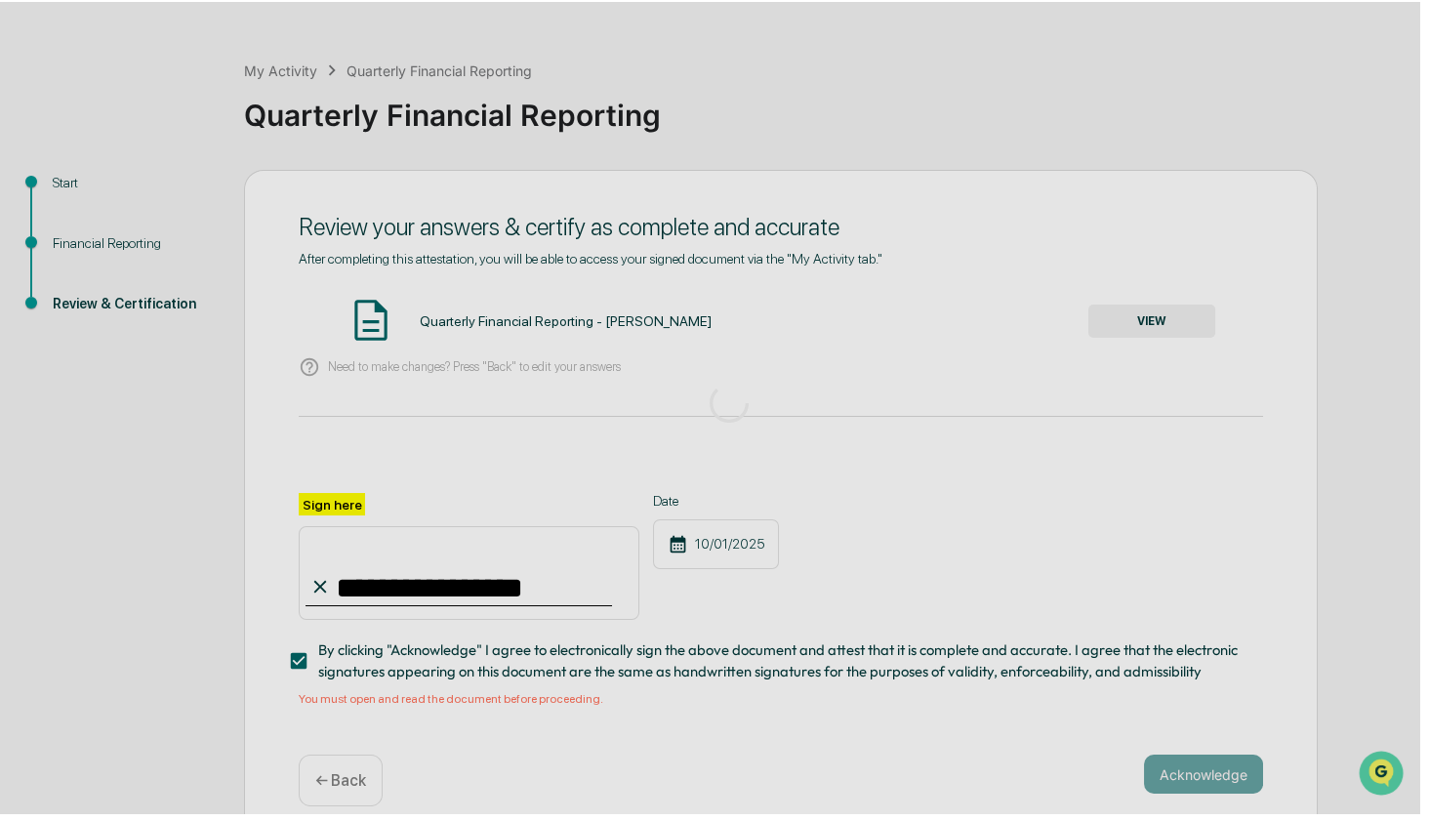
scroll to position [0, 0]
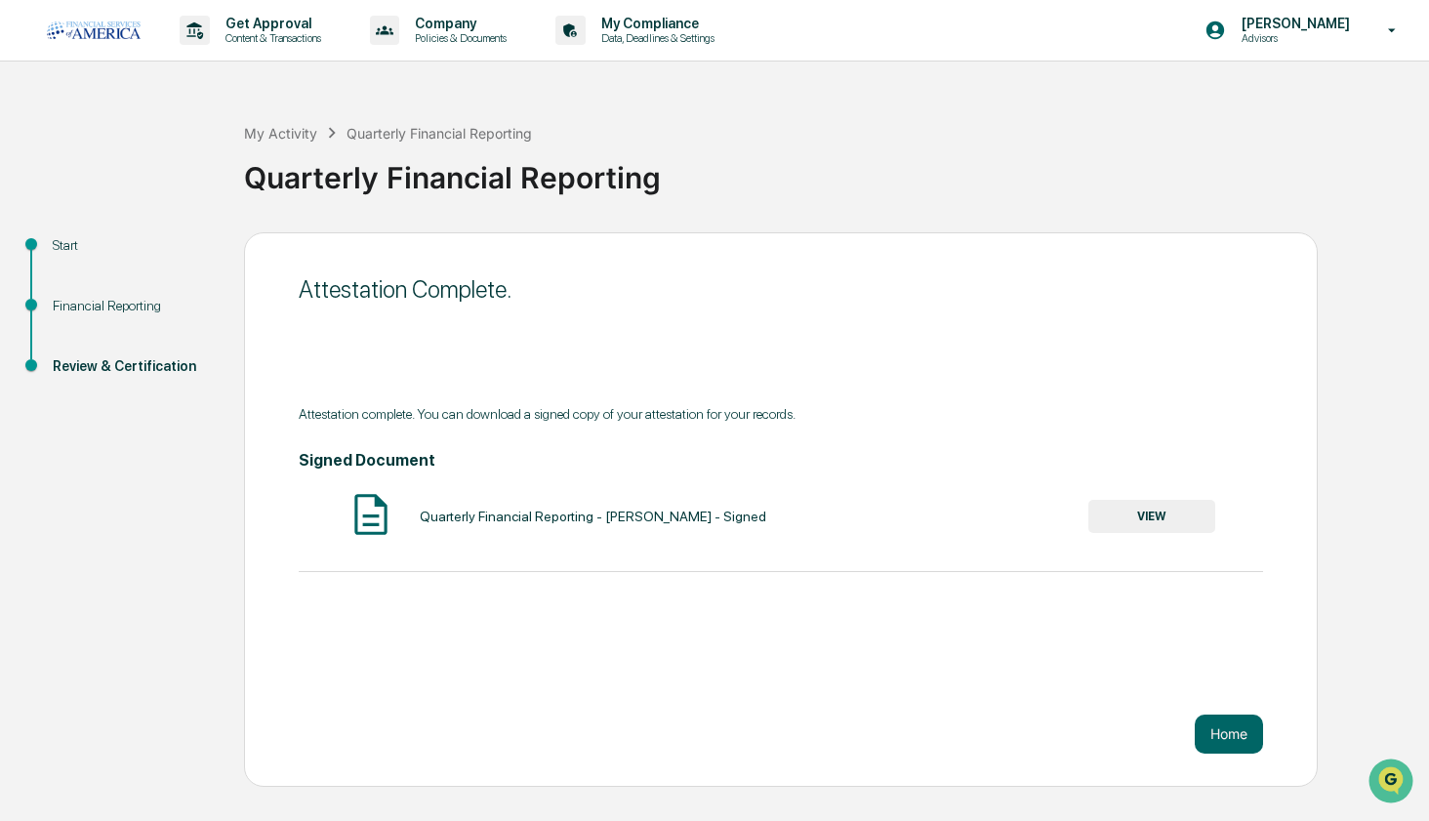
click at [1137, 530] on button "VIEW" at bounding box center [1152, 516] width 127 height 33
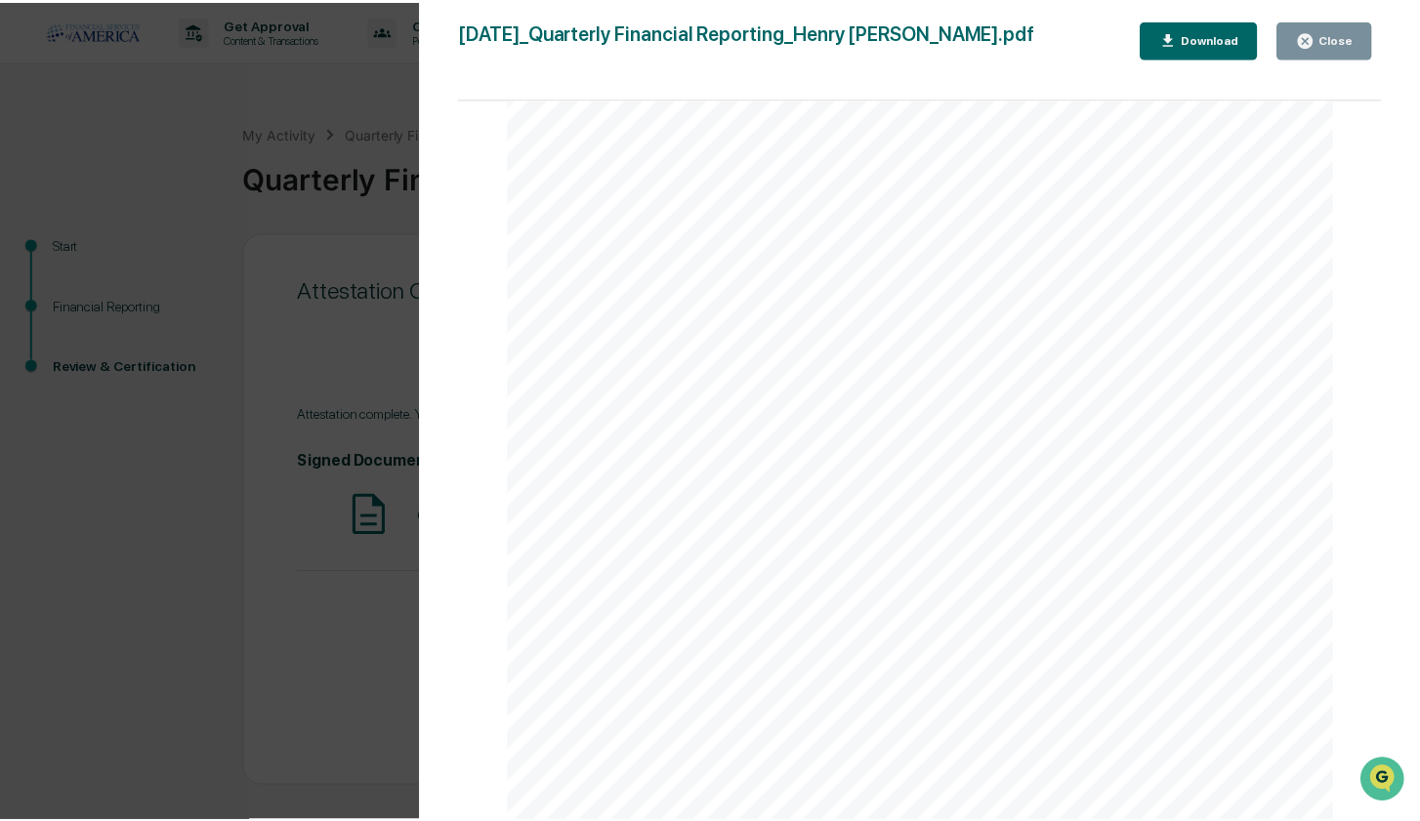
scroll to position [2831, 0]
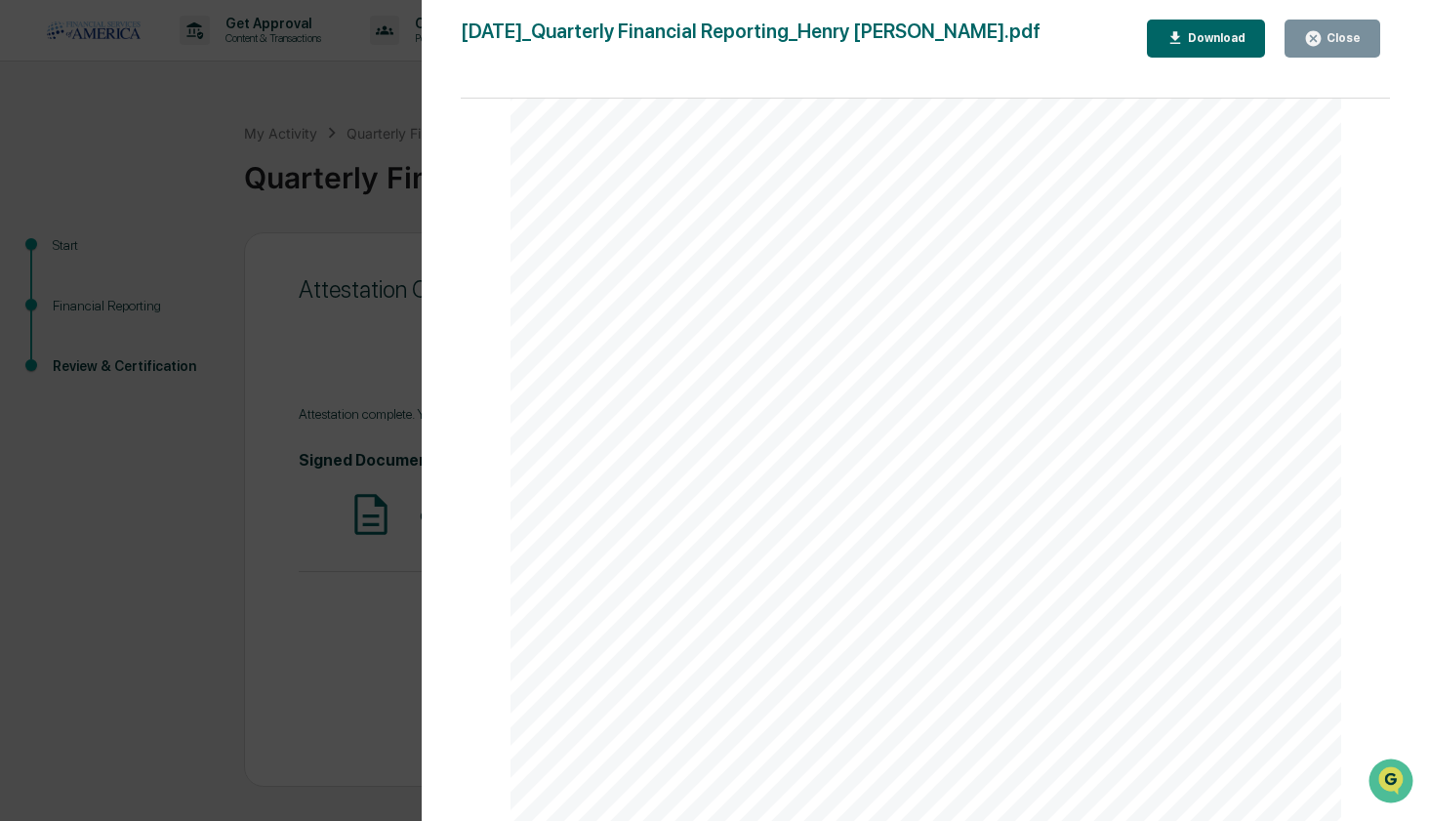
click at [1331, 38] on div "Close" at bounding box center [1342, 38] width 38 height 14
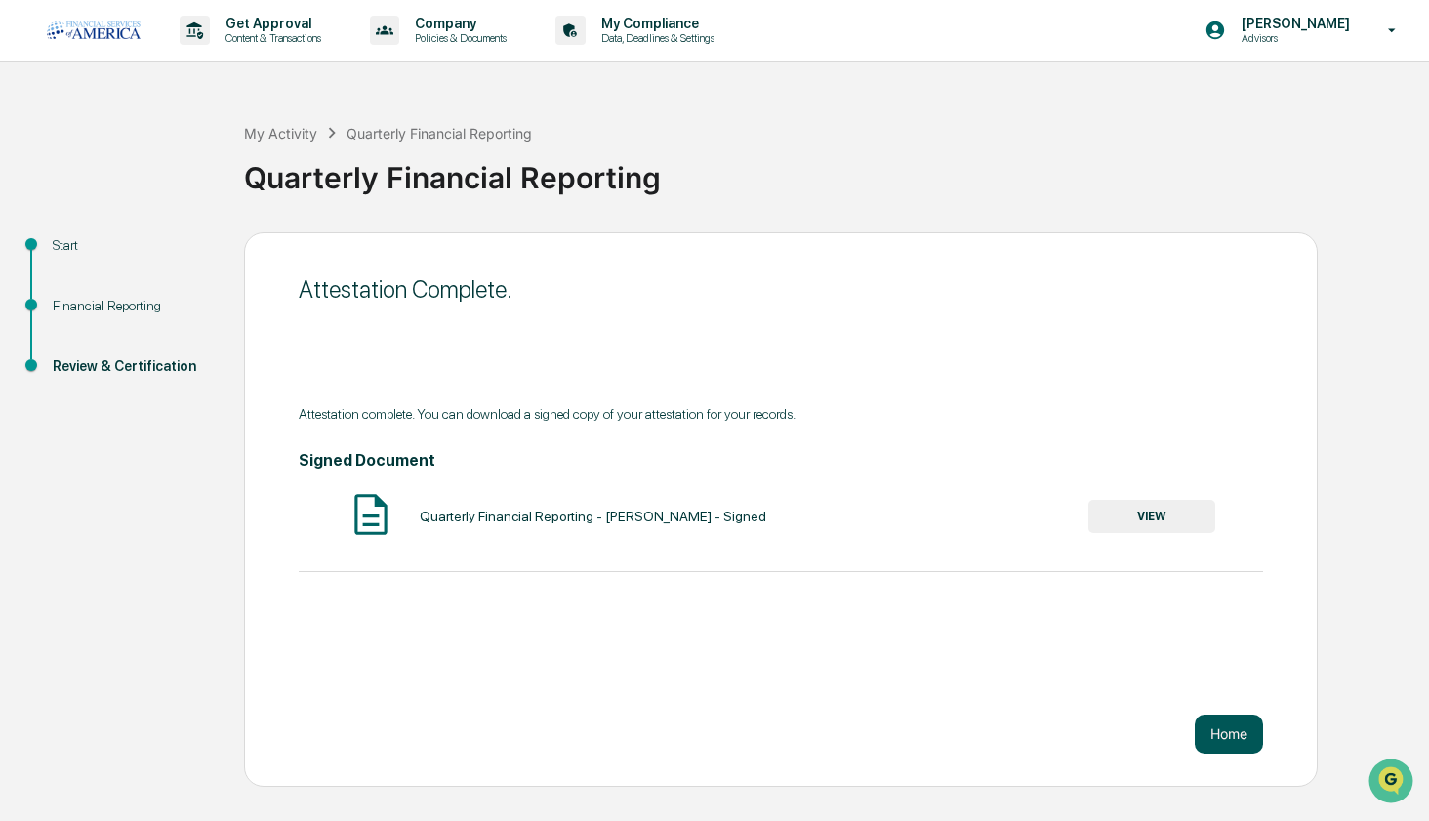
click at [1240, 744] on button "Home" at bounding box center [1229, 734] width 68 height 39
